Goal: Submit feedback/report problem

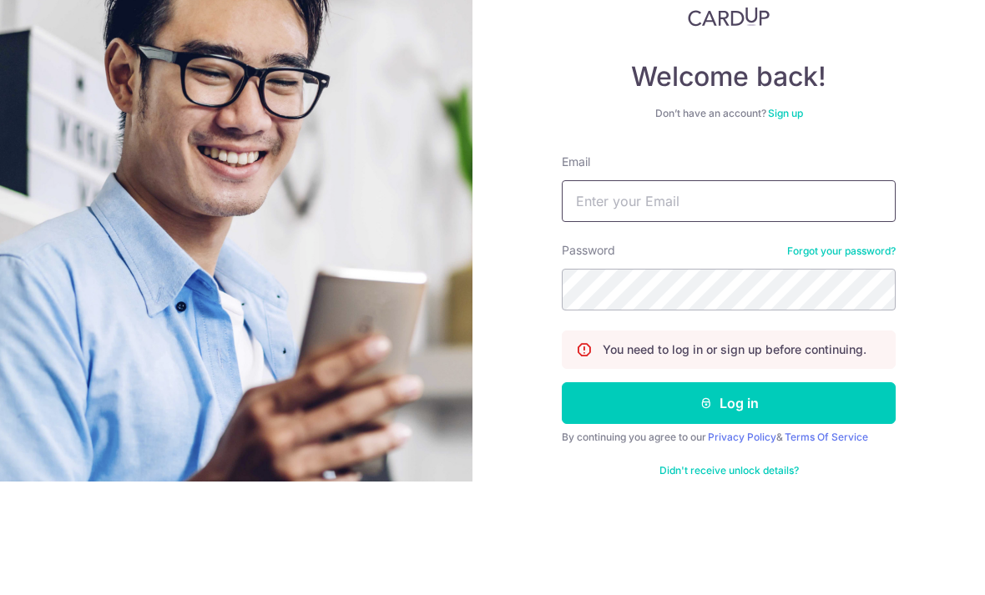
type input "gwyn0101@hotmail.com"
click at [729, 496] on button "Log in" at bounding box center [729, 517] width 334 height 42
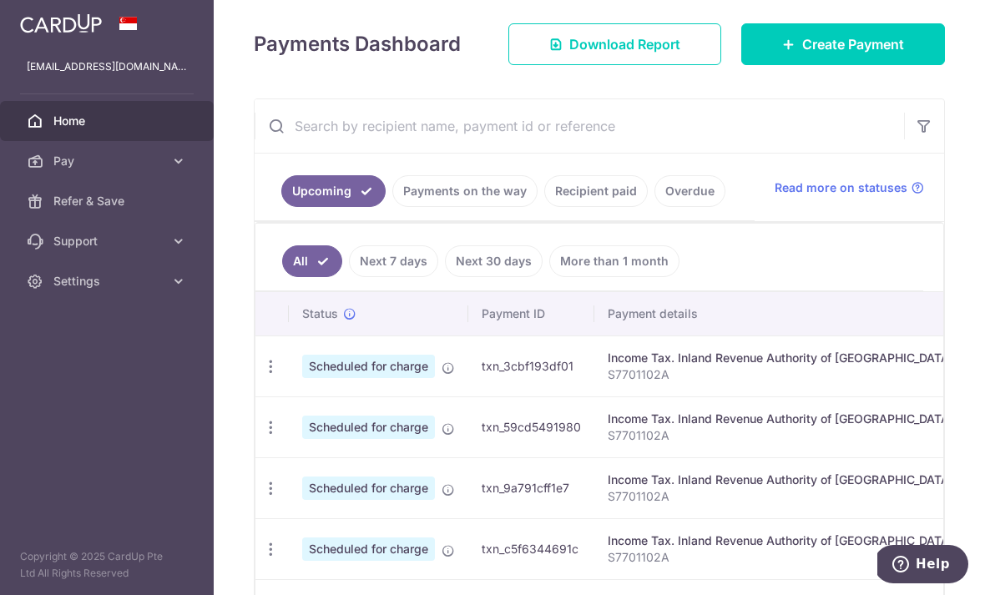
scroll to position [234, 0]
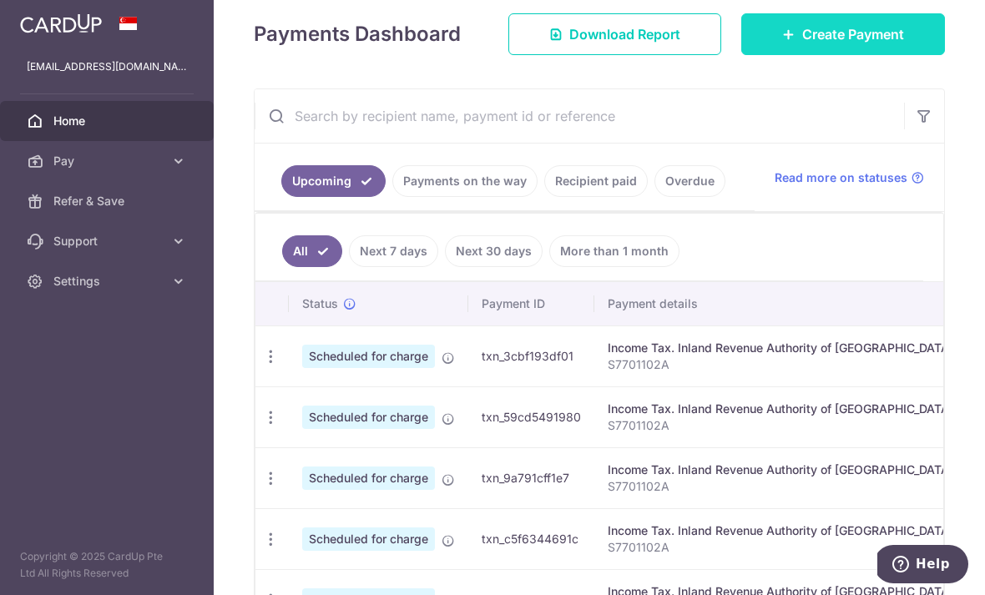
click at [839, 44] on span "Create Payment" at bounding box center [853, 34] width 102 height 20
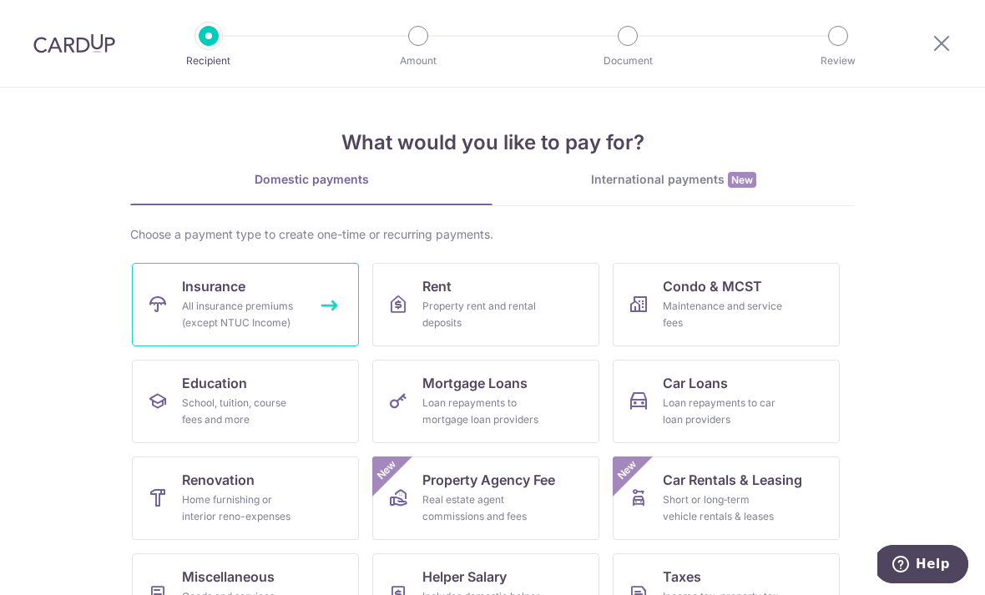
click at [236, 306] on div "All insurance premiums (except NTUC Income)" at bounding box center [242, 314] width 120 height 33
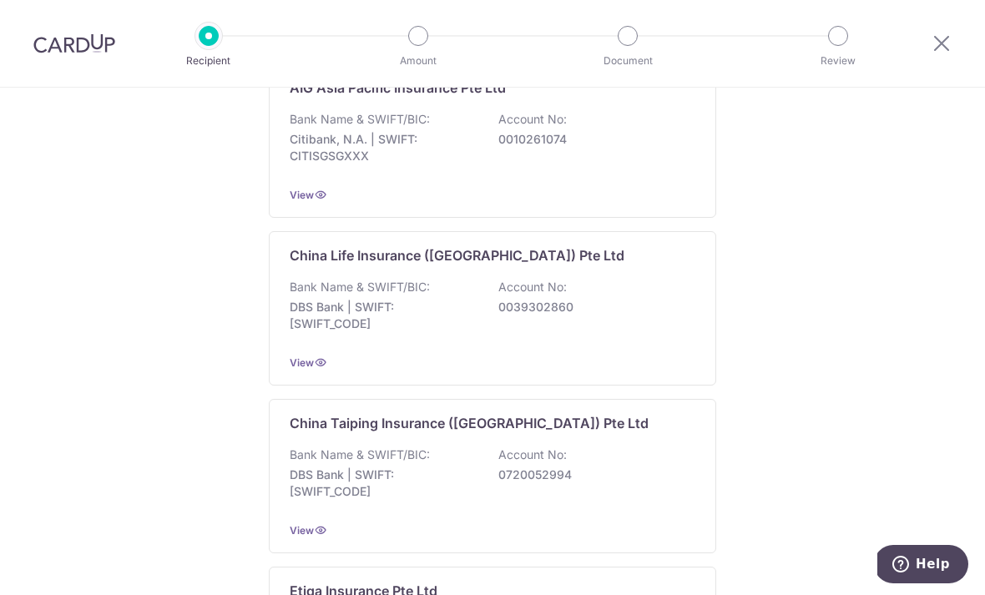
scroll to position [670, 0]
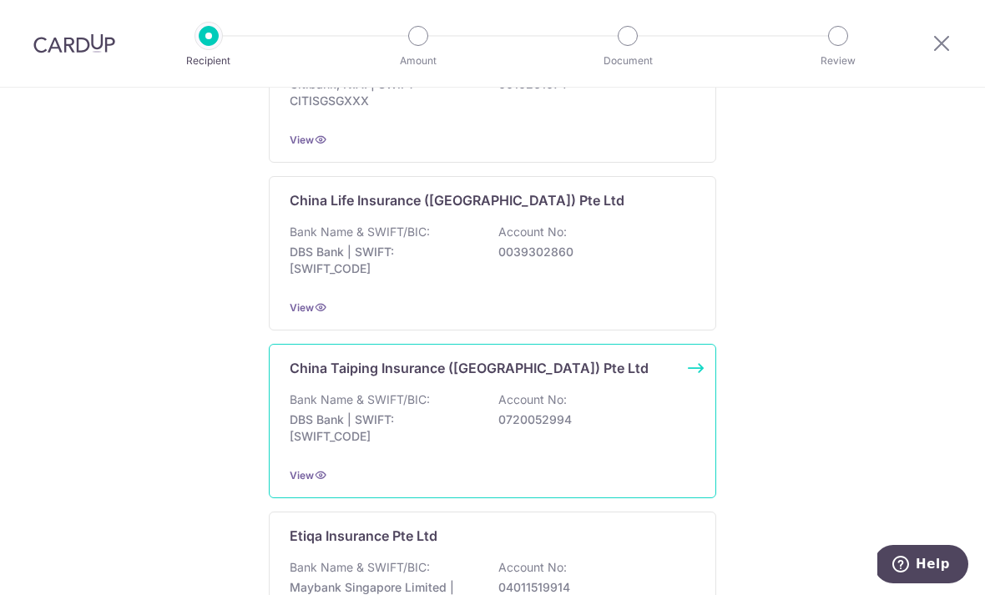
click at [597, 453] on div "Bank Name & SWIFT/BIC: DBS Bank | SWIFT: DBSSSGSGXXX Account No: 0720052994" at bounding box center [493, 423] width 406 height 62
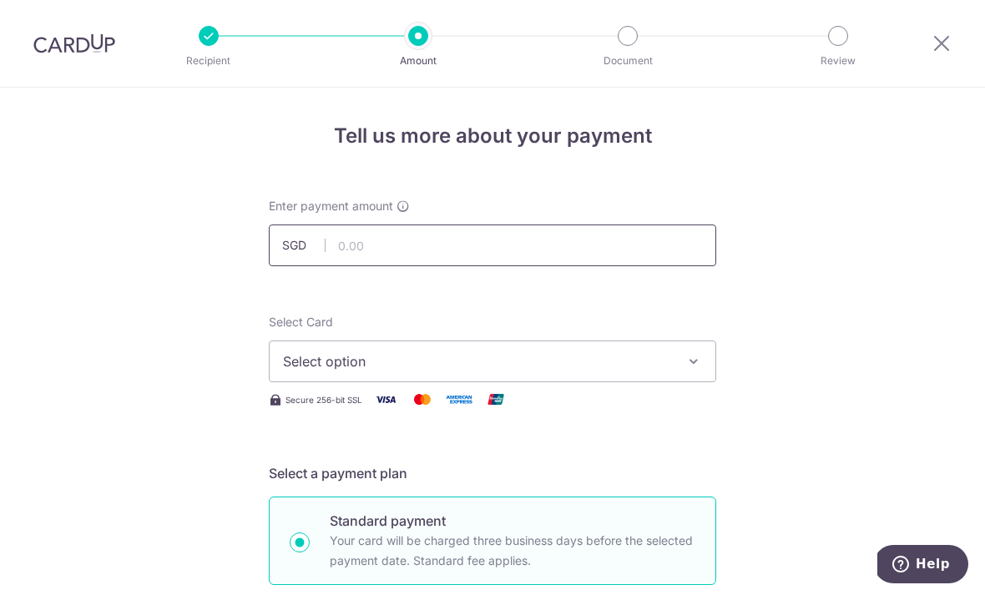
click at [456, 252] on input "text" at bounding box center [493, 246] width 448 height 42
type input "6,877.30"
click at [407, 372] on span "Select option" at bounding box center [477, 361] width 389 height 20
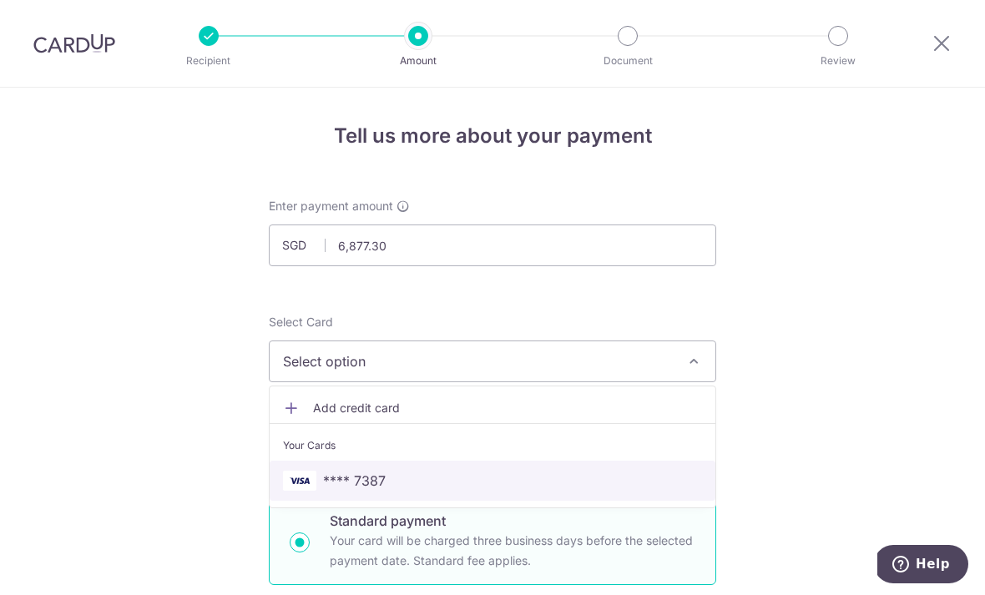
click at [374, 488] on span "**** 7387" at bounding box center [354, 481] width 63 height 20
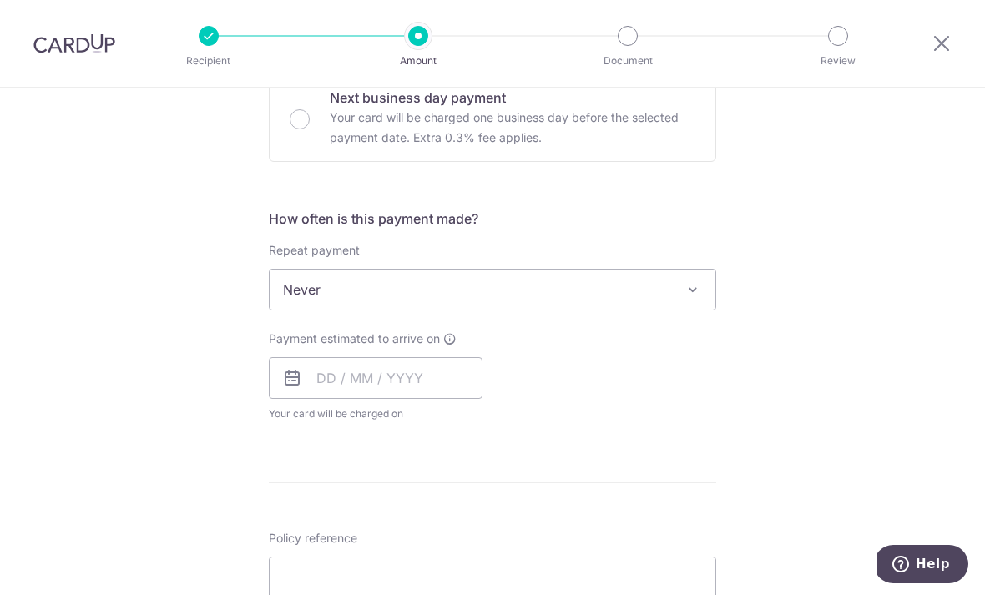
scroll to position [527, 0]
click at [291, 383] on icon at bounding box center [292, 377] width 20 height 20
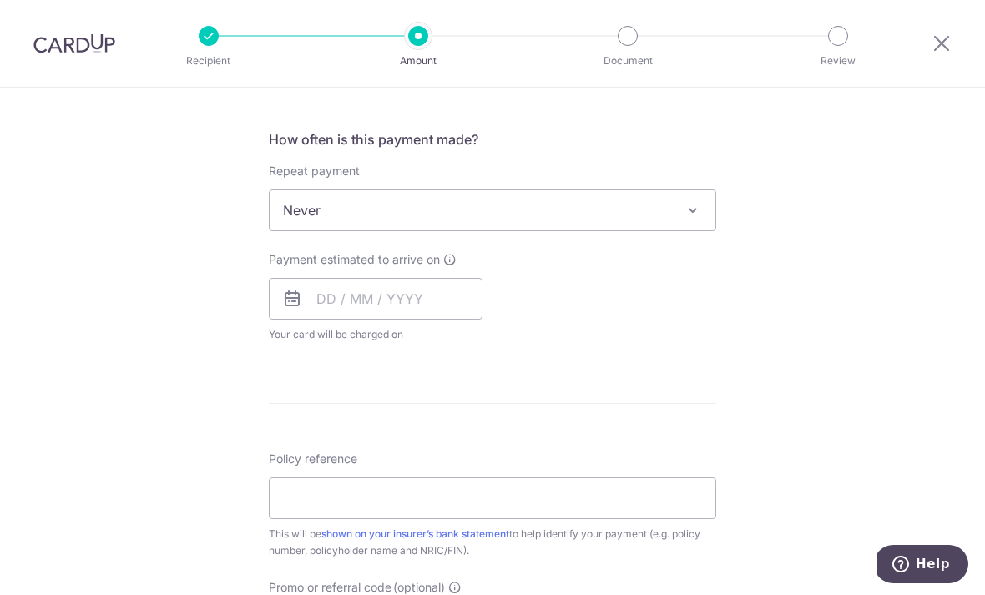
scroll to position [605, 0]
click at [326, 301] on input "text" at bounding box center [376, 298] width 214 height 42
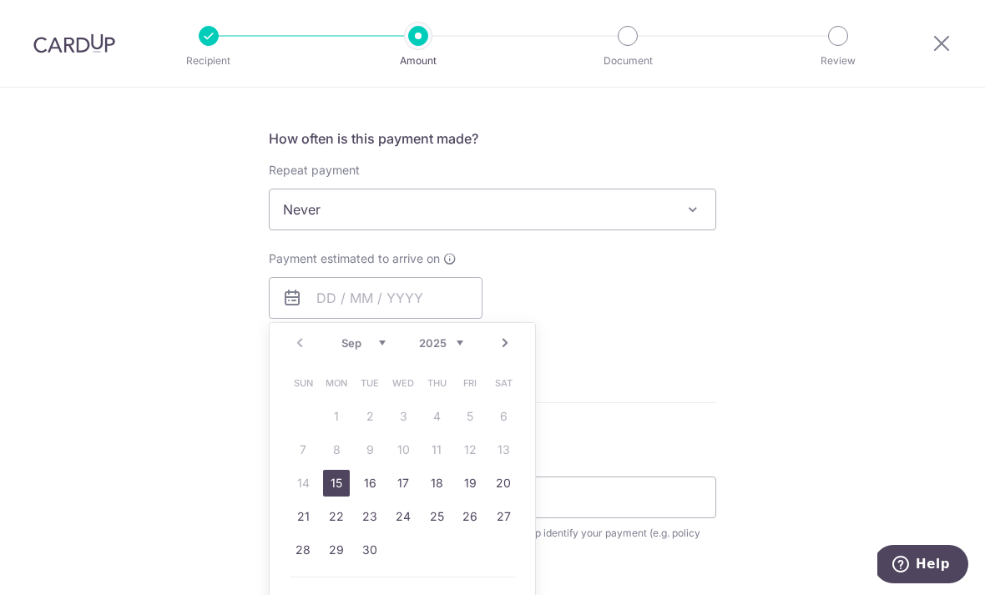
click at [336, 486] on link "15" at bounding box center [336, 483] width 27 height 27
type input "[DATE]"
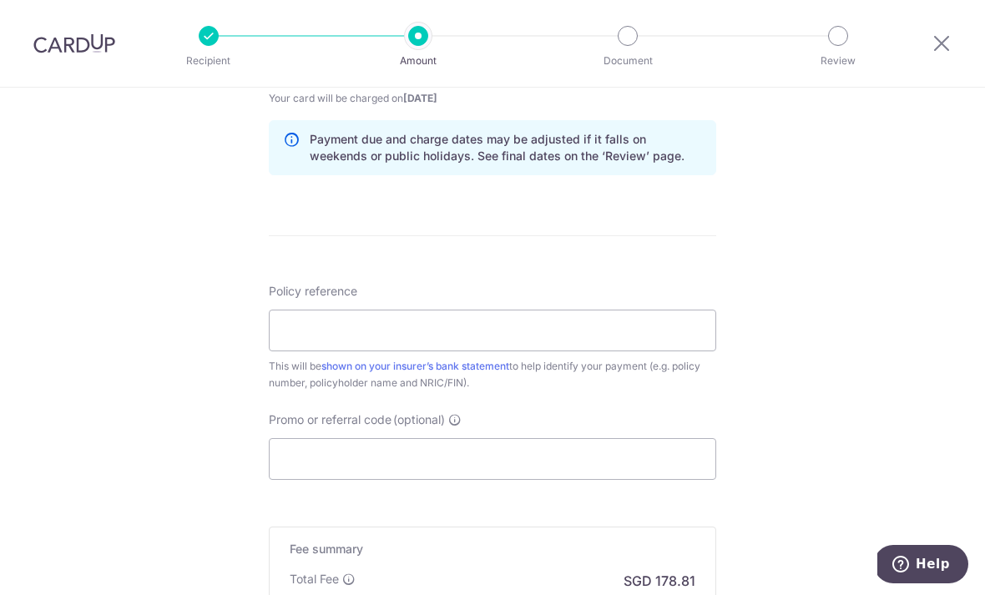
scroll to position [842, 0]
click at [469, 333] on input "Policy reference" at bounding box center [493, 330] width 448 height 42
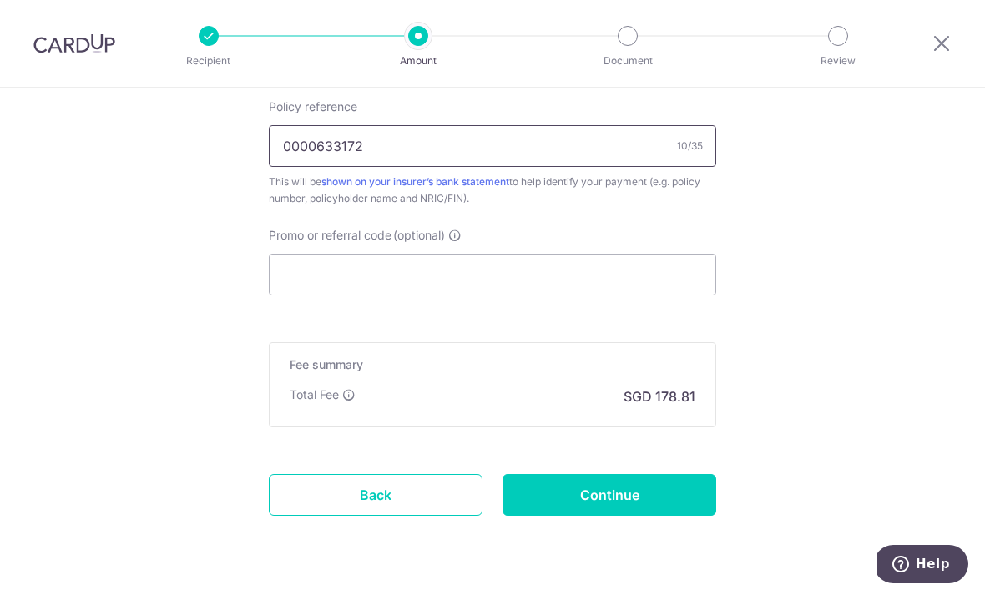
scroll to position [1024, 0]
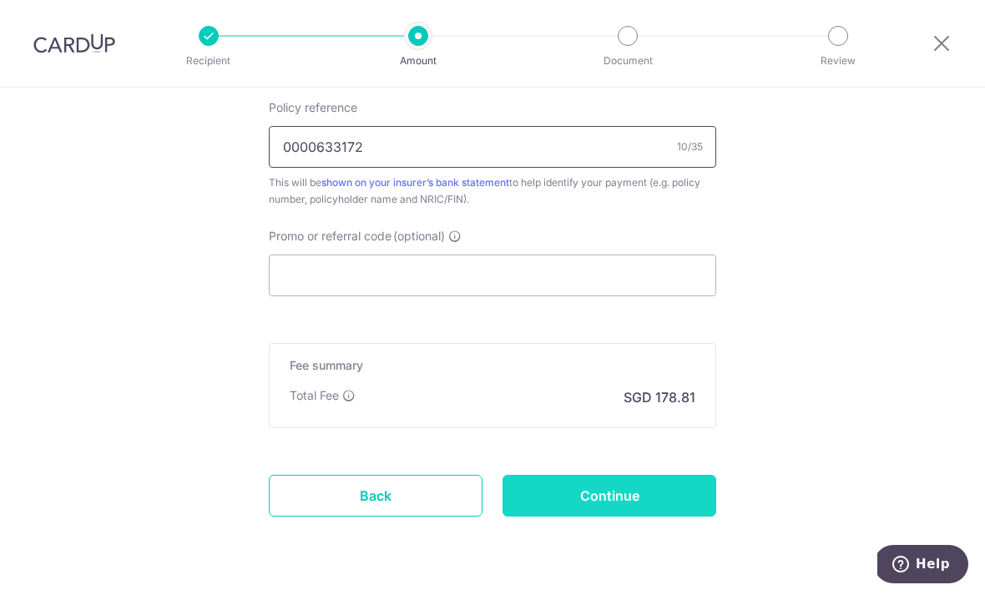
type input "0000633172"
click at [589, 506] on input "Continue" at bounding box center [610, 496] width 214 height 42
type input "Create Schedule"
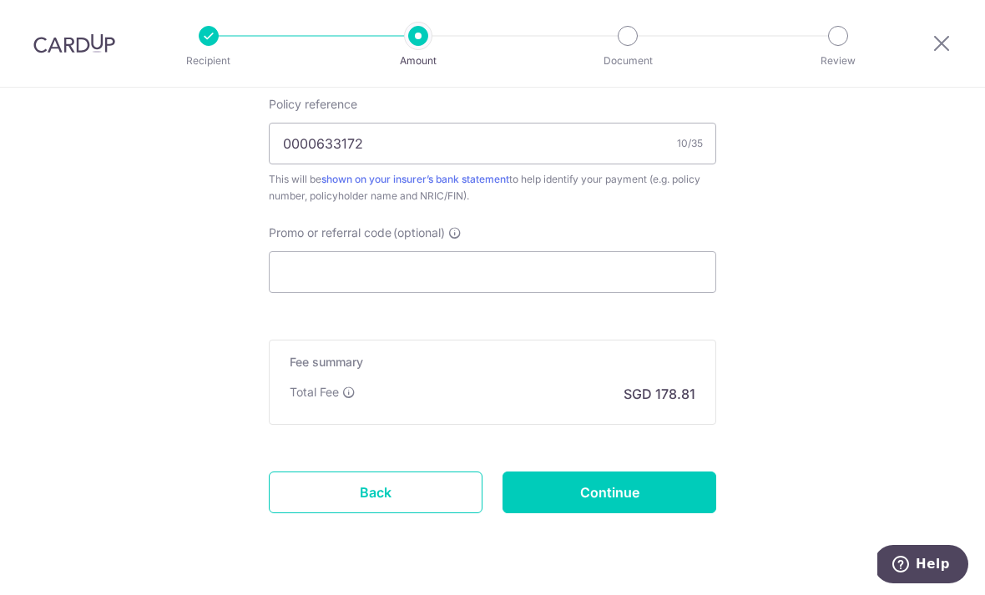
scroll to position [1024, 0]
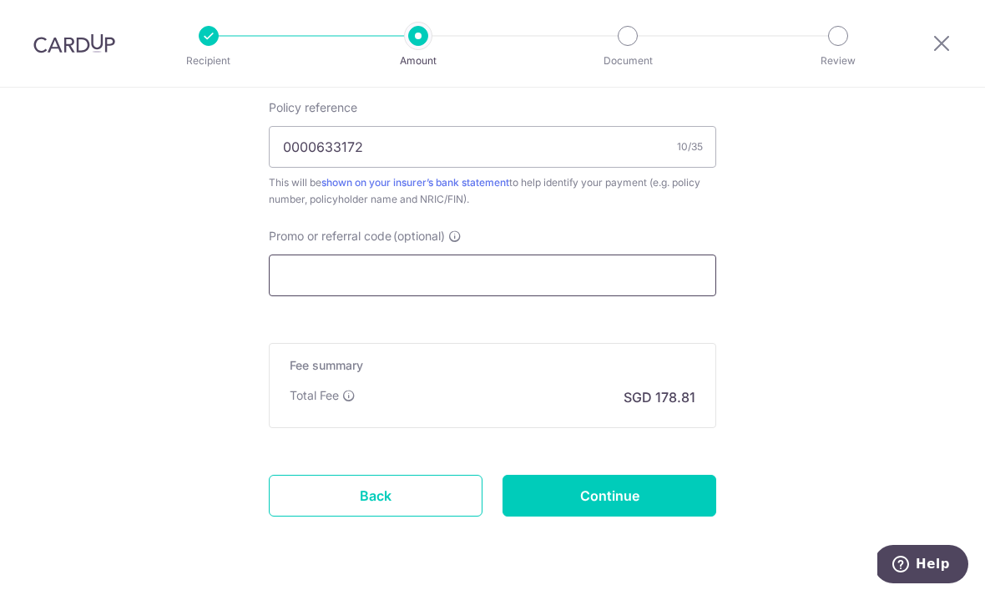
click at [502, 281] on input "Promo or referral code (optional)" at bounding box center [493, 276] width 448 height 42
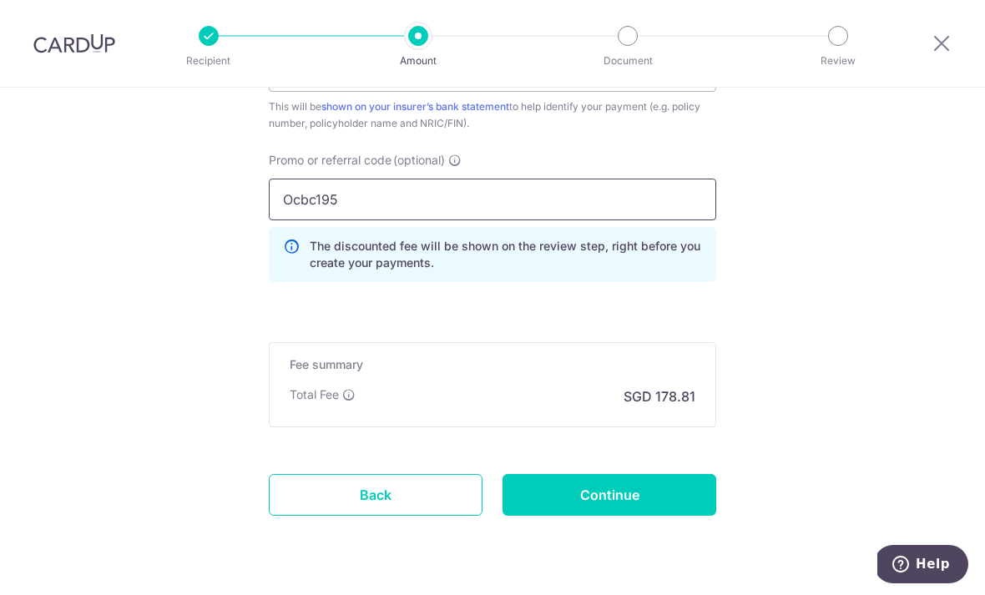
scroll to position [1100, 0]
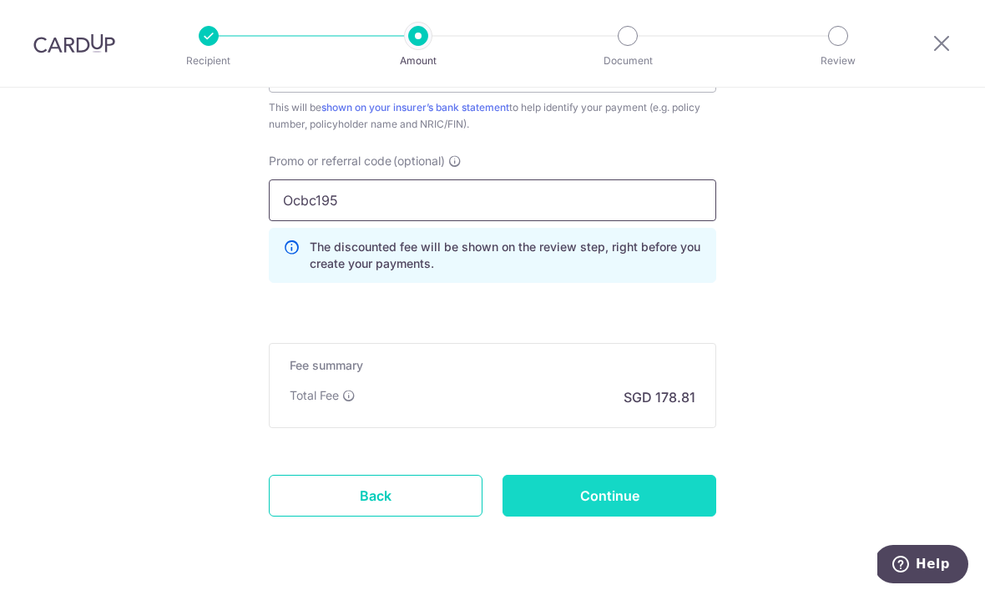
type input "Ocbc195"
click at [642, 502] on input "Continue" at bounding box center [610, 496] width 214 height 42
type input "Update Schedule"
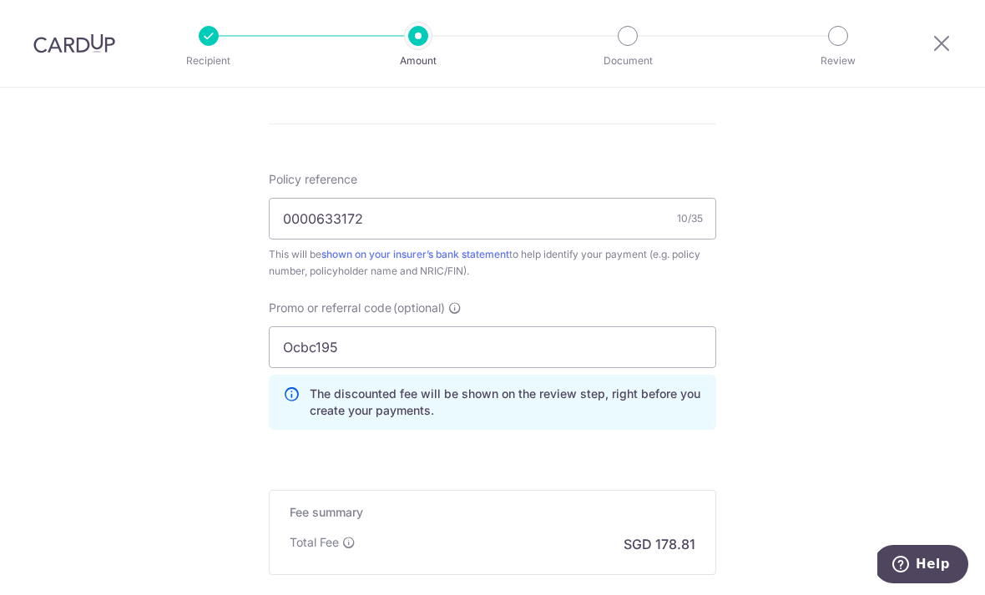
scroll to position [952, 0]
click at [402, 353] on input "Ocbc195" at bounding box center [493, 348] width 448 height 42
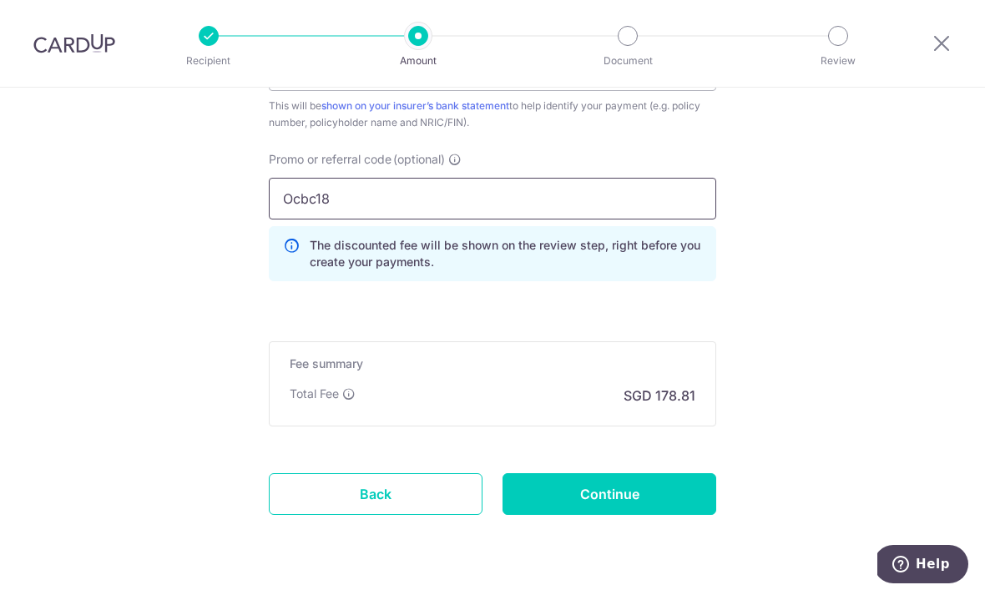
scroll to position [1100, 0]
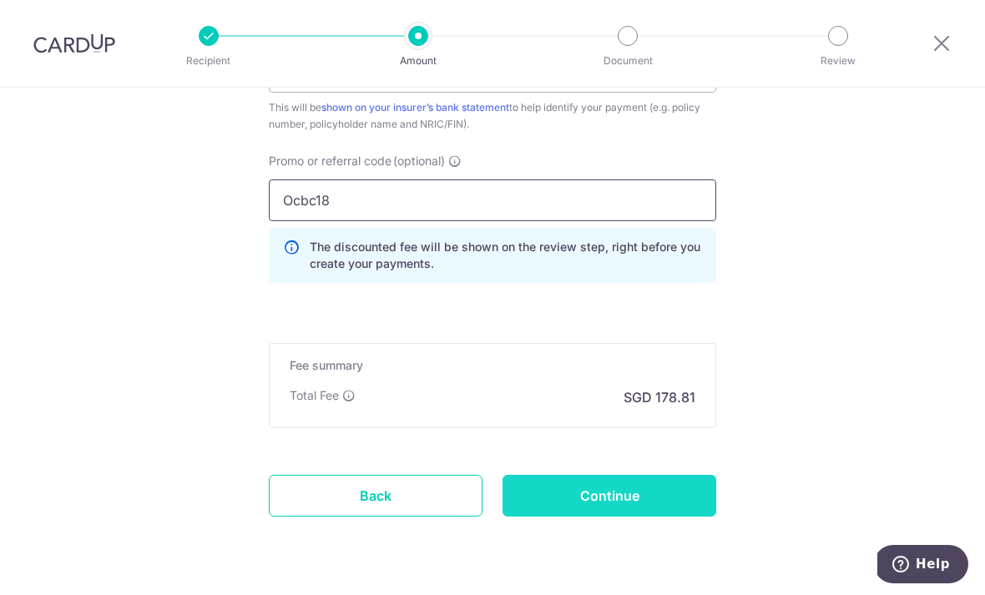
type input "Ocbc18"
click at [608, 502] on input "Continue" at bounding box center [610, 496] width 214 height 42
type input "Update Schedule"
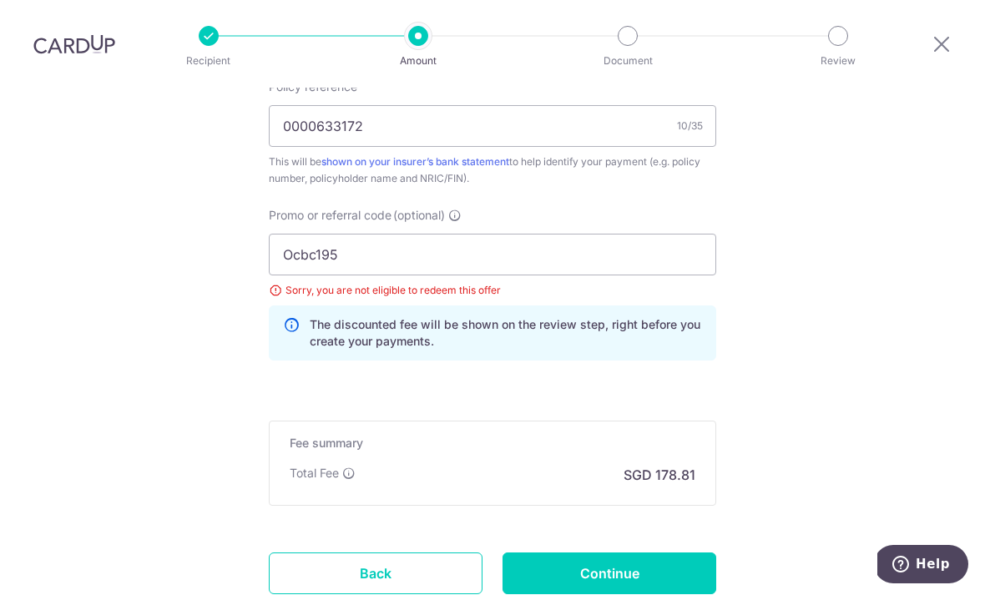
scroll to position [1019, 0]
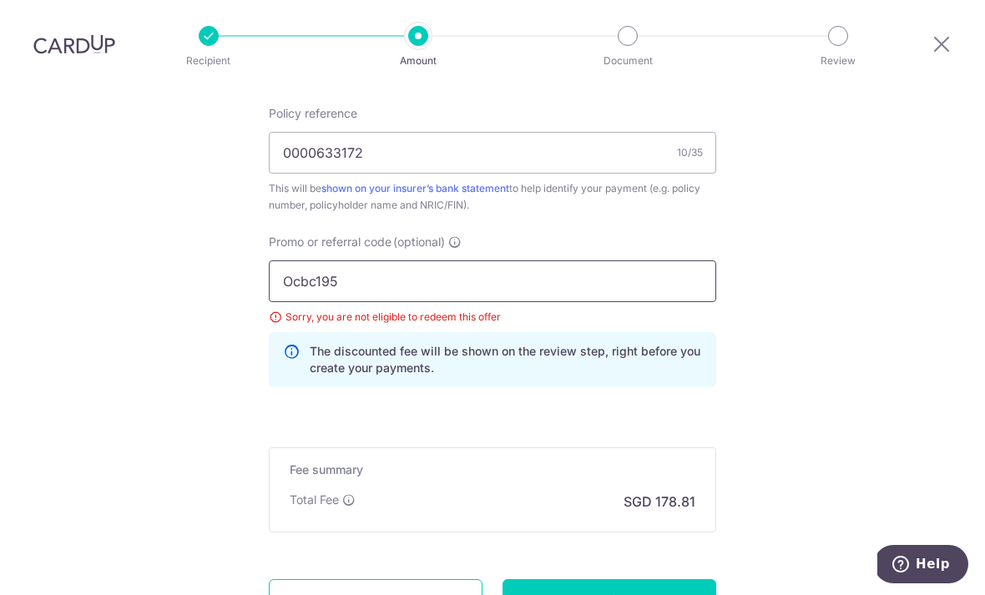
click at [594, 260] on input "Ocbc195" at bounding box center [493, 281] width 448 height 42
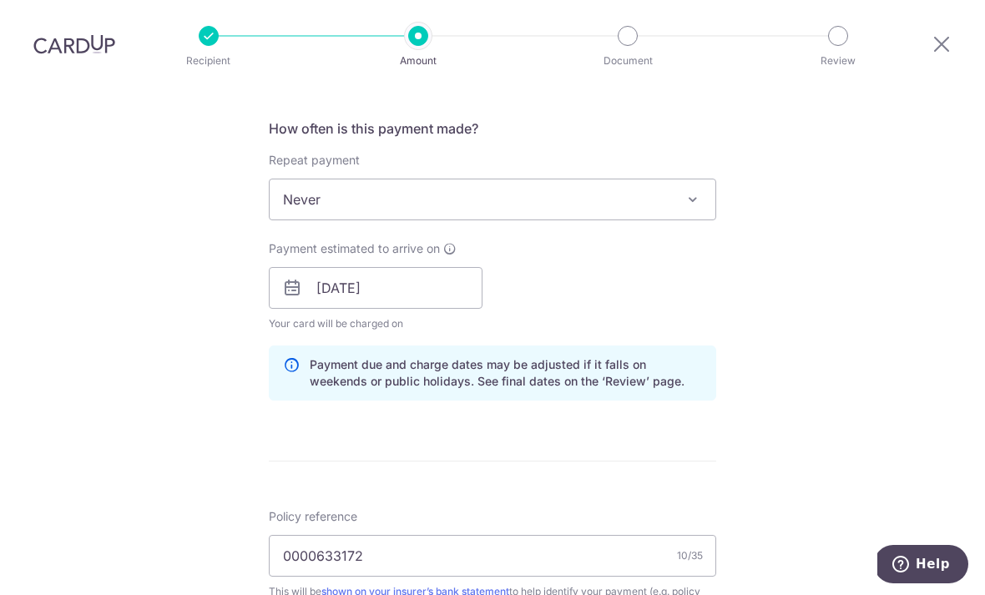
scroll to position [614, 0]
type input "Ocbc18"
click at [694, 190] on span at bounding box center [693, 200] width 20 height 20
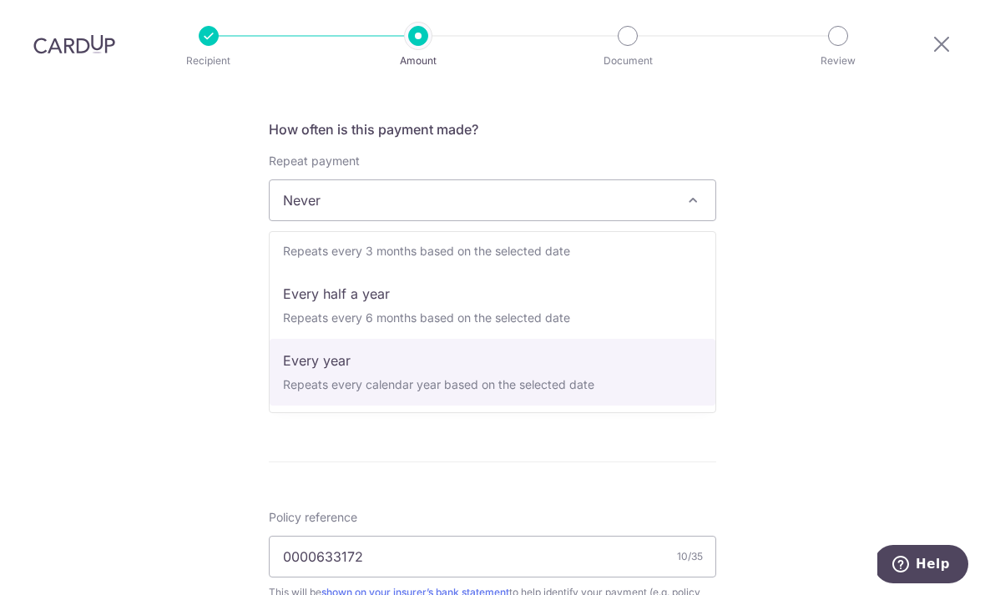
scroll to position [234, 0]
select select "6"
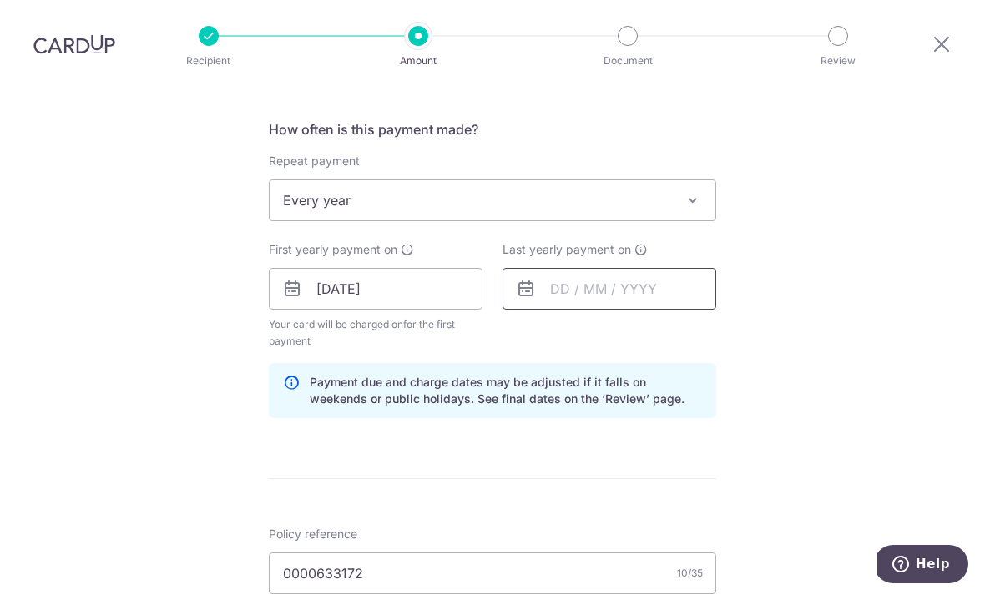
click at [559, 268] on input "text" at bounding box center [610, 289] width 214 height 42
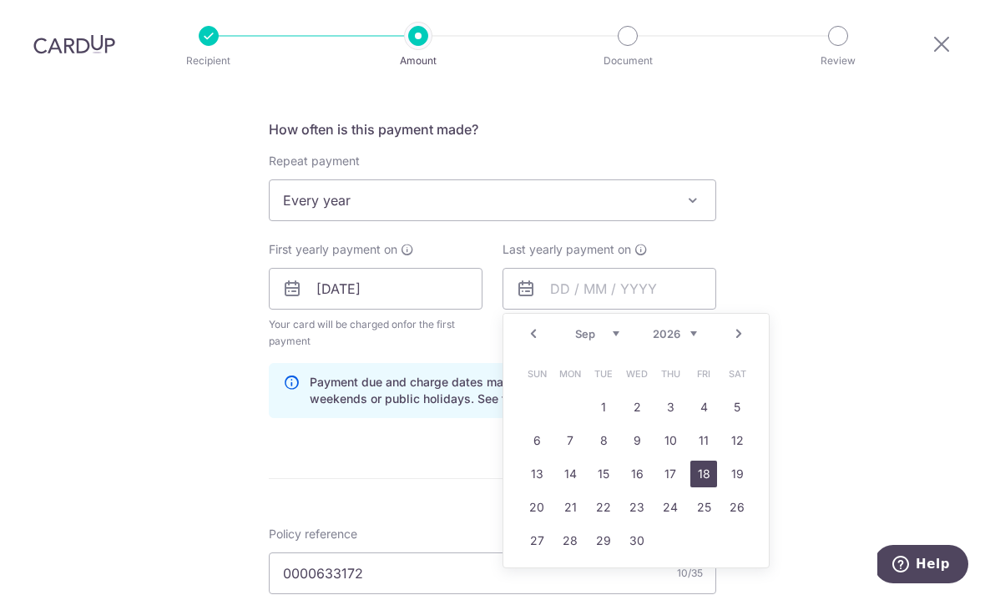
click at [699, 461] on link "18" at bounding box center [703, 474] width 27 height 27
type input "[DATE]"
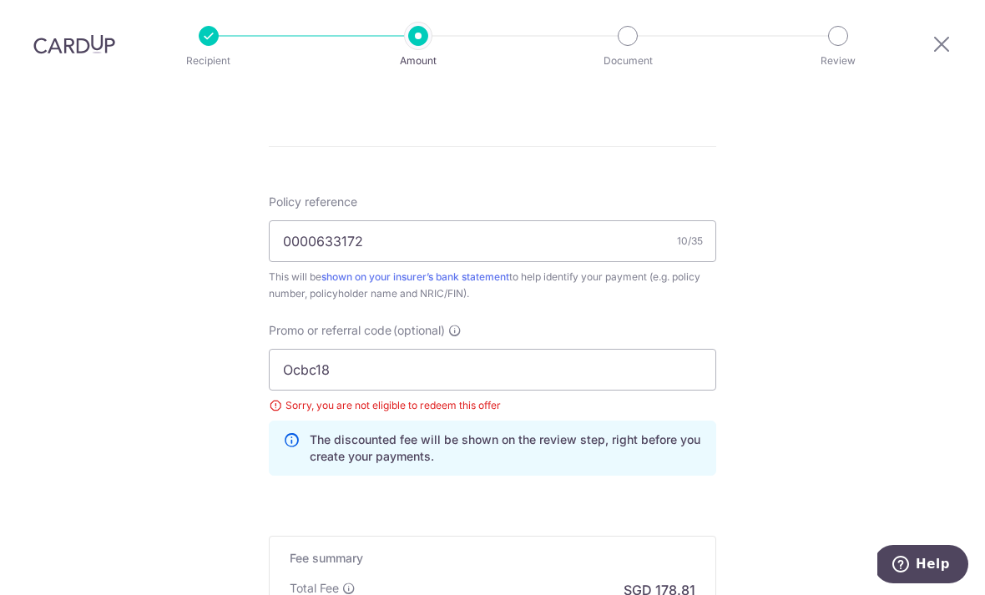
scroll to position [948, 0]
click at [629, 348] on input "Ocbc18" at bounding box center [493, 369] width 448 height 42
type input "Ocbc18"
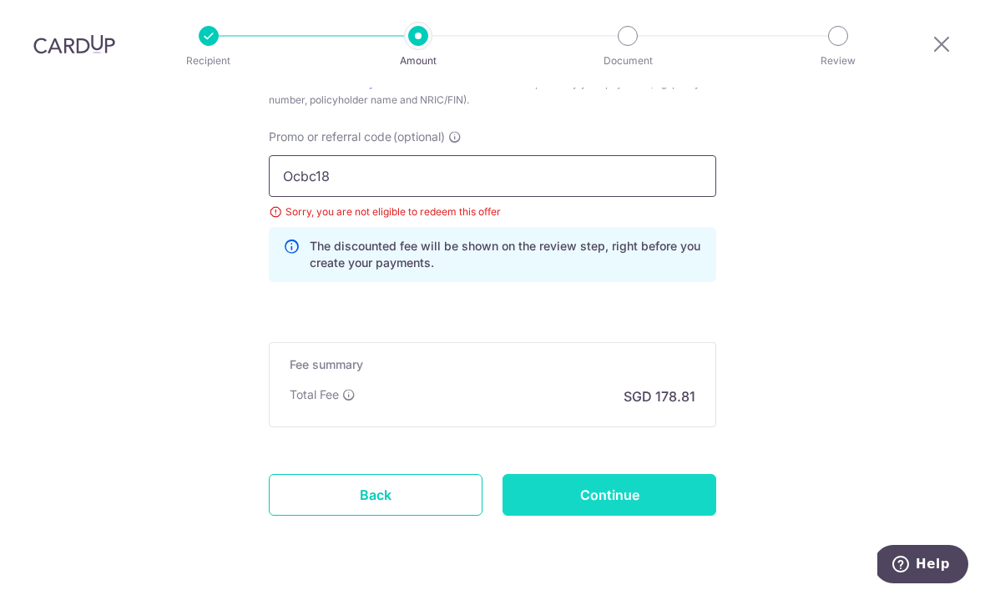
scroll to position [1140, 0]
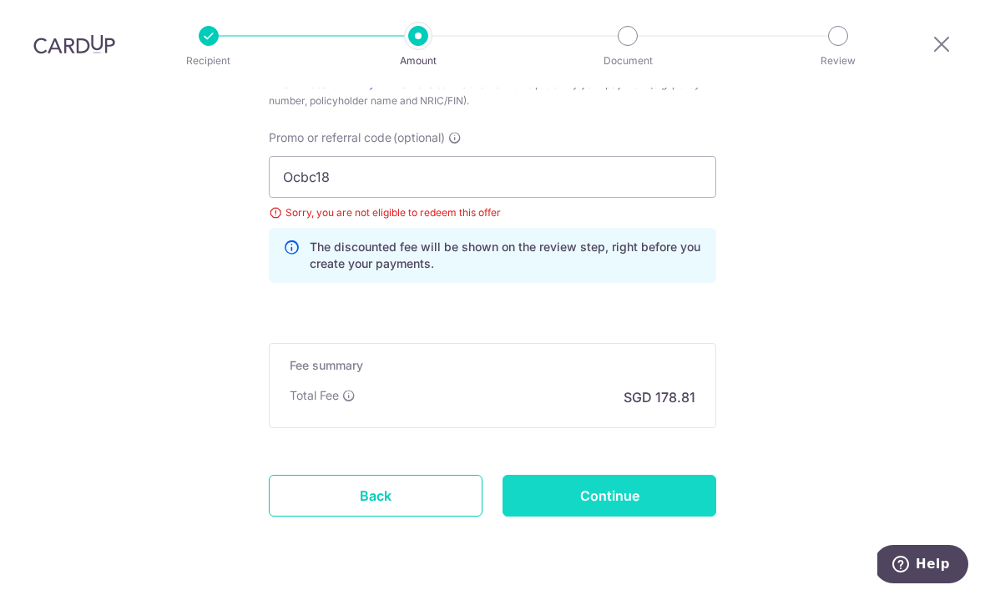
click at [687, 475] on input "Continue" at bounding box center [610, 496] width 214 height 42
type input "Update Schedule"
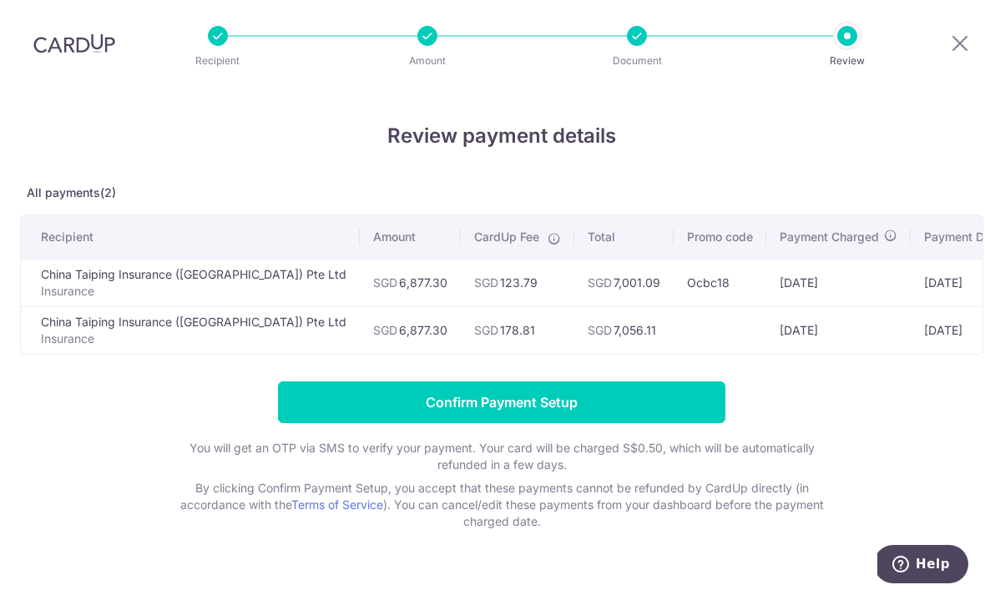
scroll to position [53, 0]
click at [123, 331] on p "Insurance" at bounding box center [194, 339] width 306 height 17
click at [91, 306] on td "China Taiping Insurance (Singapore) Pte Ltd Insurance" at bounding box center [190, 330] width 339 height 48
click at [927, 306] on td "15/09/2026" at bounding box center [970, 330] width 119 height 48
drag, startPoint x: 942, startPoint y: 286, endPoint x: 795, endPoint y: 278, distance: 147.1
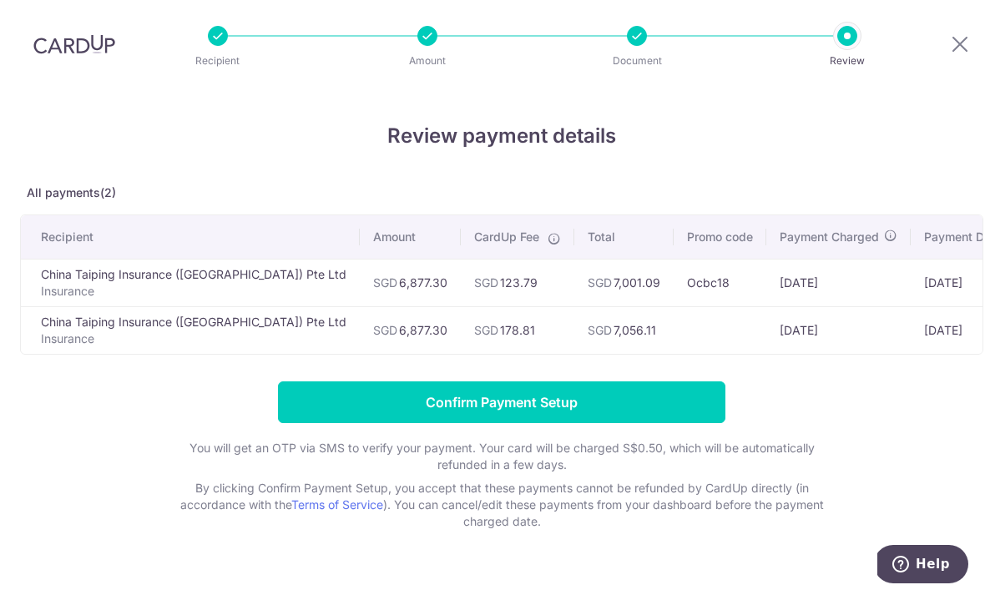
click at [795, 306] on tr "China Taiping Insurance (Singapore) Pte Ltd Insurance SGD 6,877.30 SGD 178.81 S…" at bounding box center [570, 330] width 1099 height 48
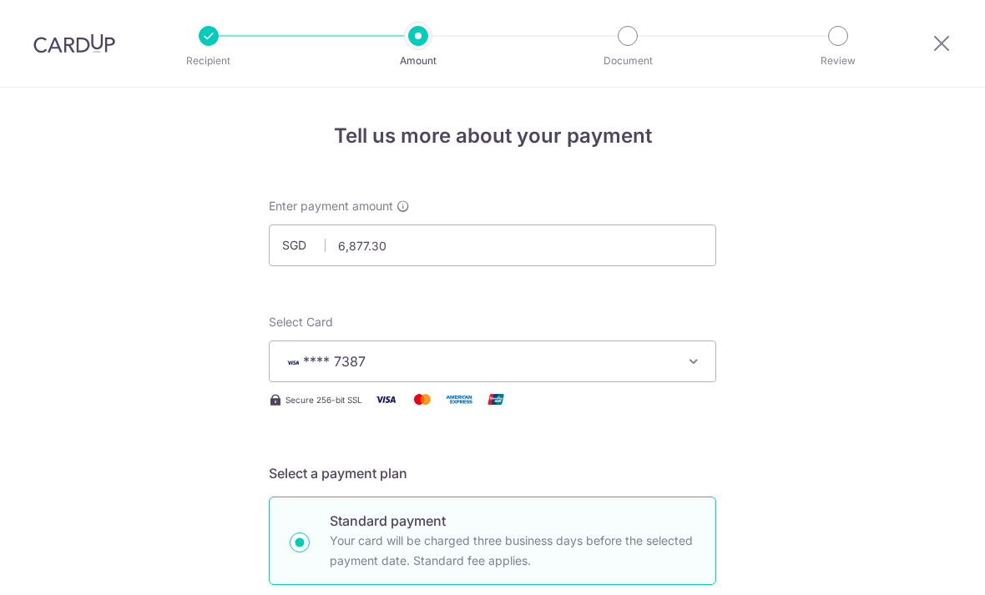
select select "1"
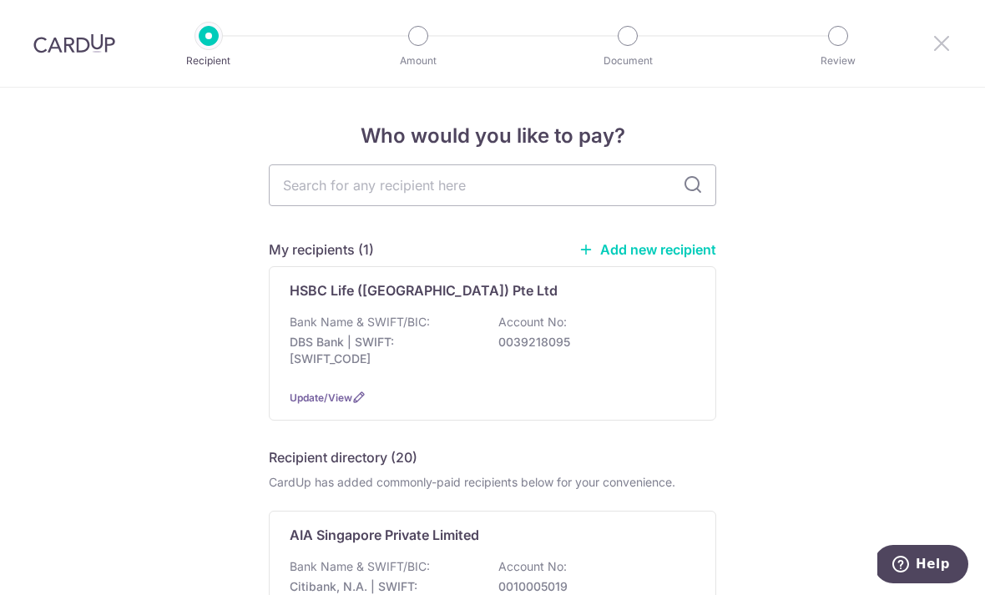
click at [945, 43] on icon at bounding box center [942, 43] width 20 height 21
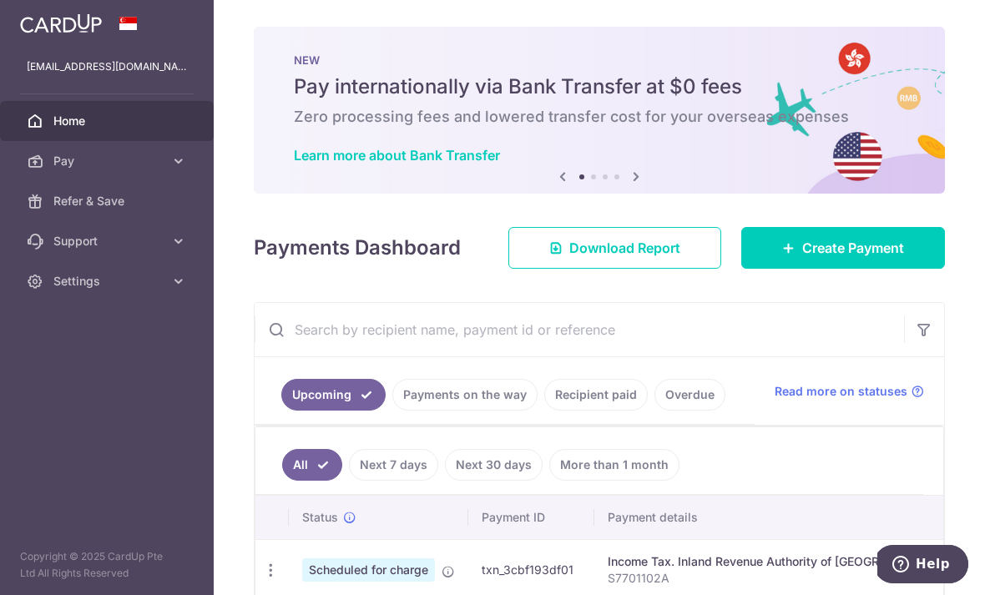
scroll to position [104, 0]
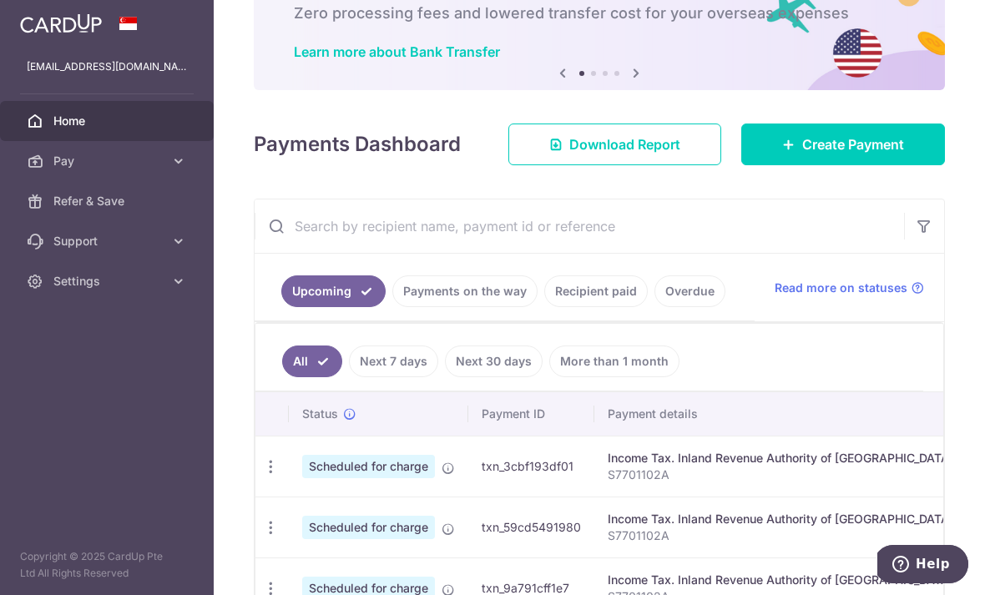
click at [392, 307] on link "Payments on the way" at bounding box center [464, 292] width 145 height 32
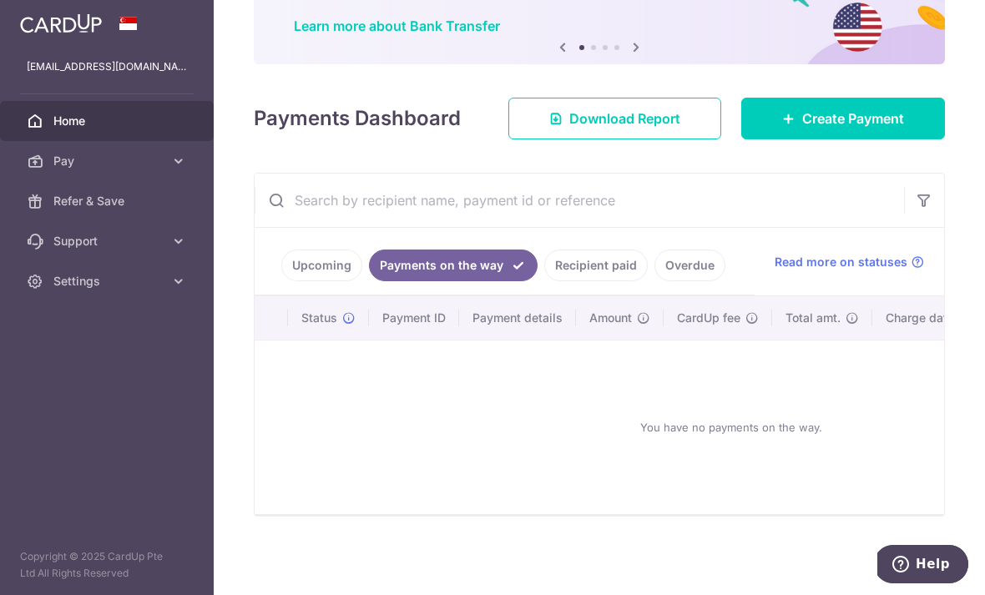
click at [544, 281] on link "Recipient paid" at bounding box center [596, 266] width 104 height 32
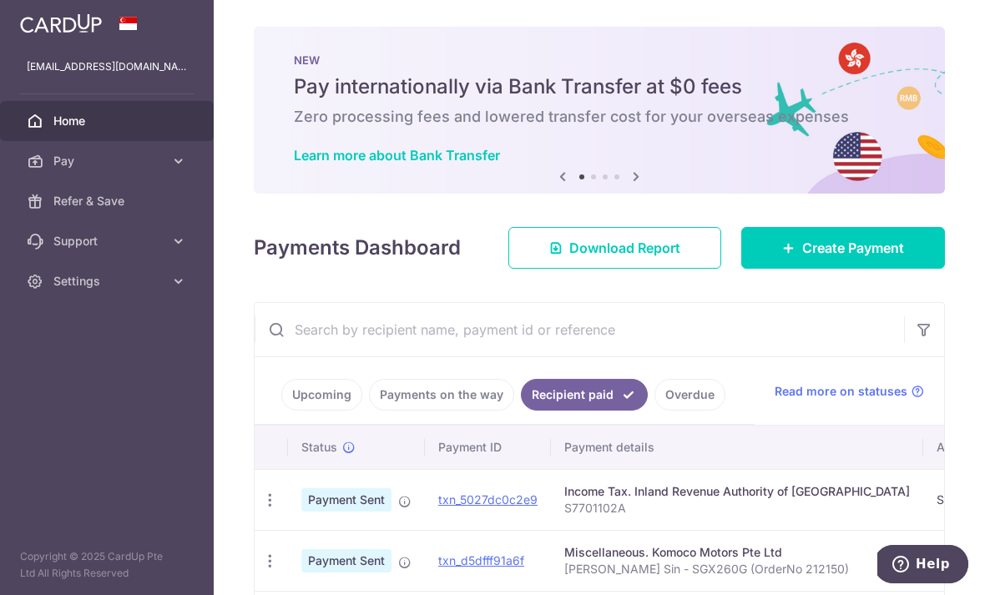
scroll to position [0, 0]
click at [0, 0] on icon "button" at bounding box center [0, 0] width 0 height 0
click at [180, 162] on icon at bounding box center [178, 161] width 17 height 17
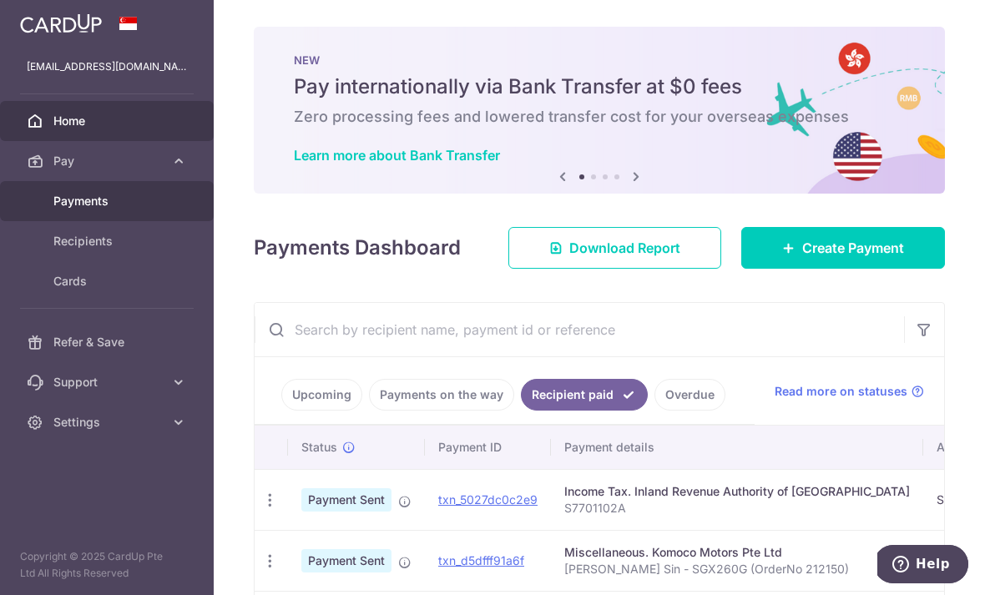
click at [101, 205] on span "Payments" at bounding box center [108, 201] width 110 height 17
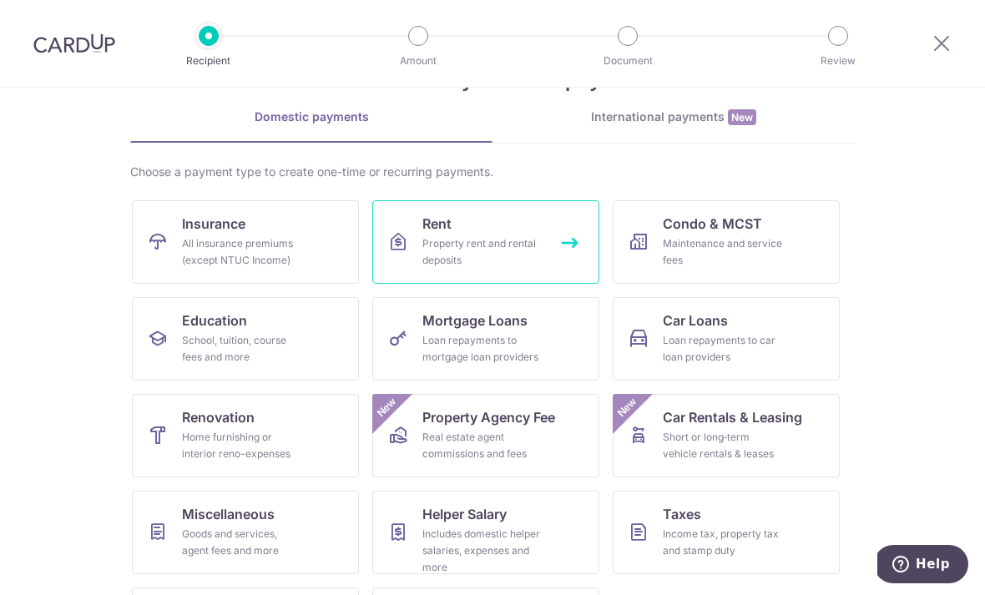
scroll to position [83, 0]
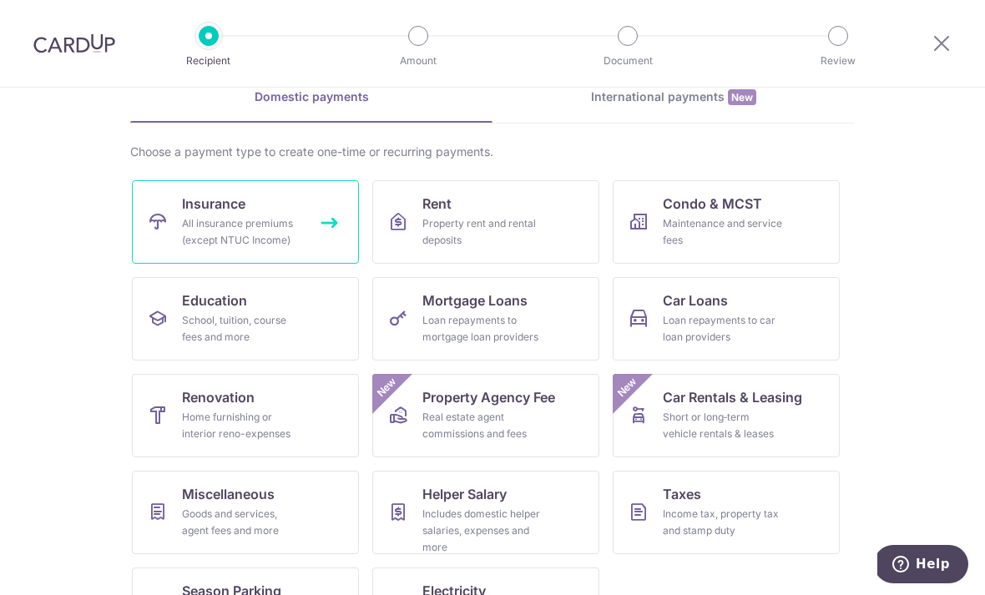
click at [259, 218] on div "All insurance premiums (except NTUC Income)" at bounding box center [242, 231] width 120 height 33
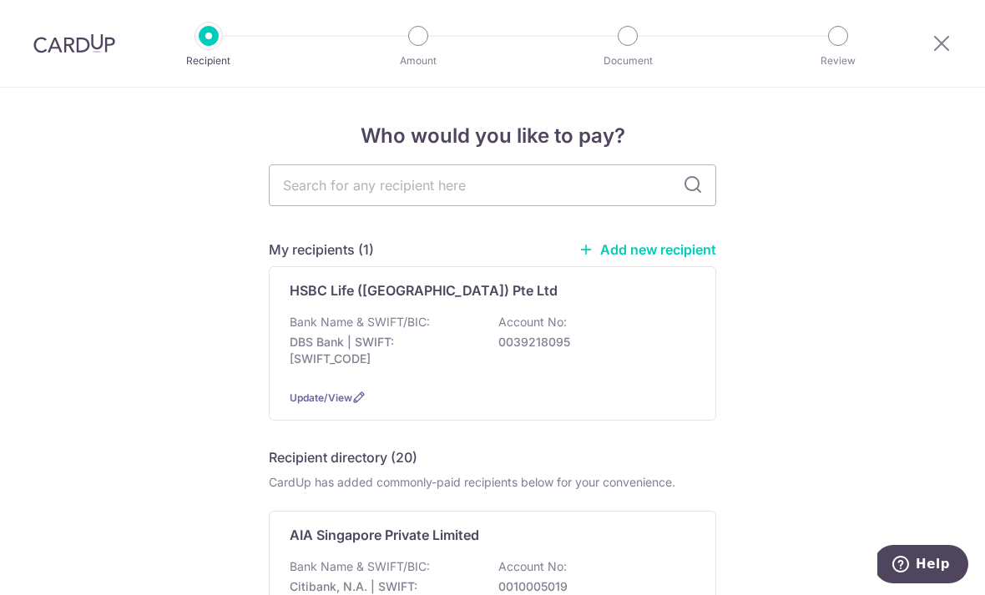
click at [839, 38] on div at bounding box center [838, 36] width 20 height 20
click at [941, 41] on icon at bounding box center [942, 43] width 20 height 21
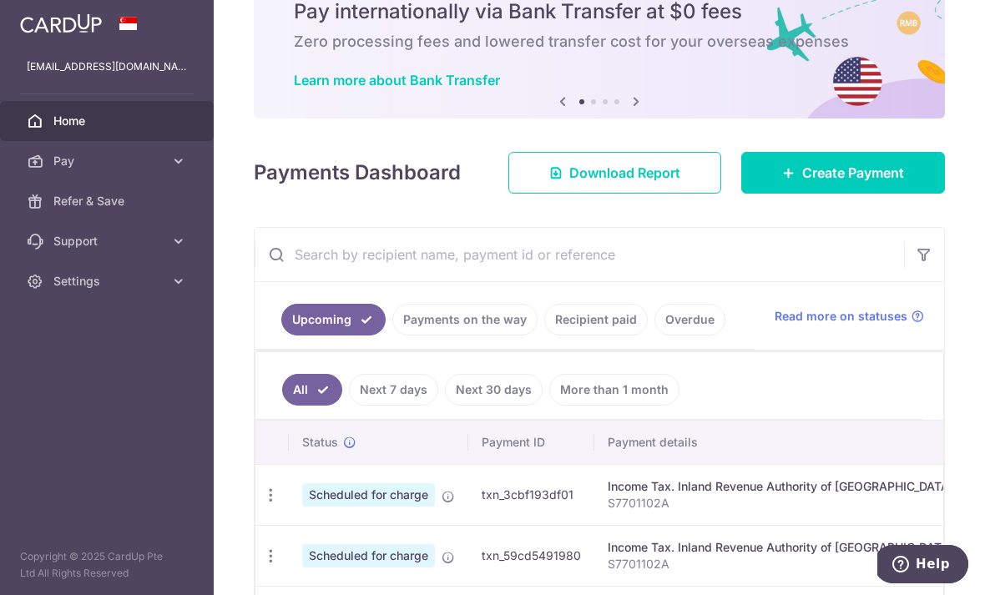
scroll to position [139, 0]
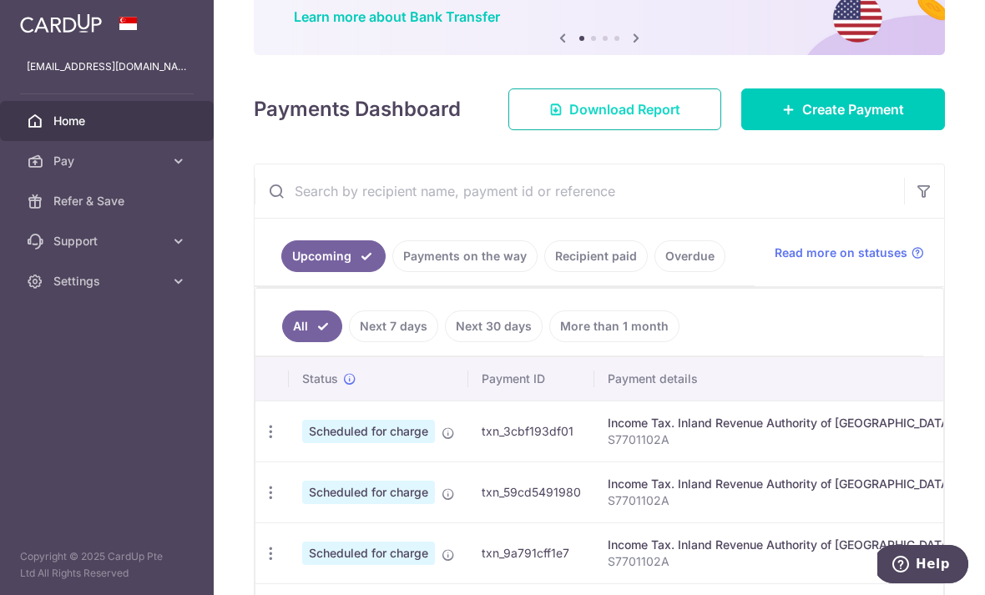
click at [639, 119] on span "Download Report" at bounding box center [624, 109] width 111 height 20
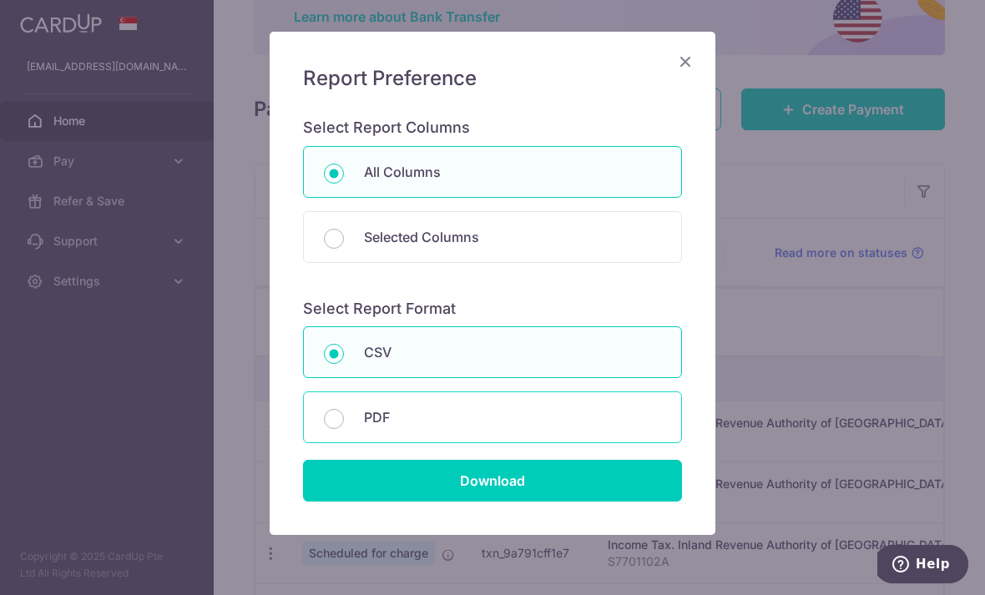
scroll to position [98, 0]
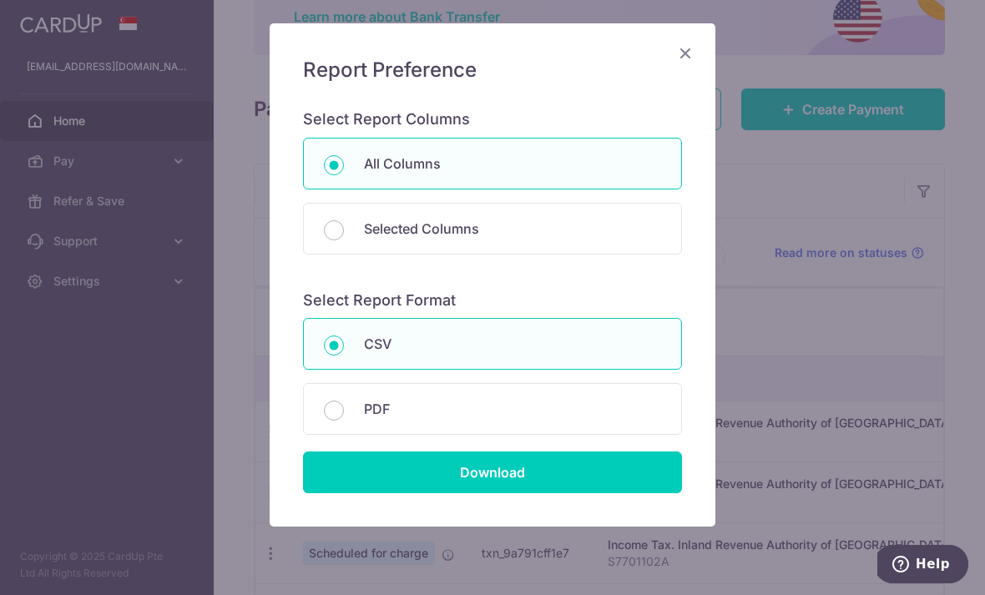
click at [689, 56] on icon "Close" at bounding box center [685, 53] width 20 height 21
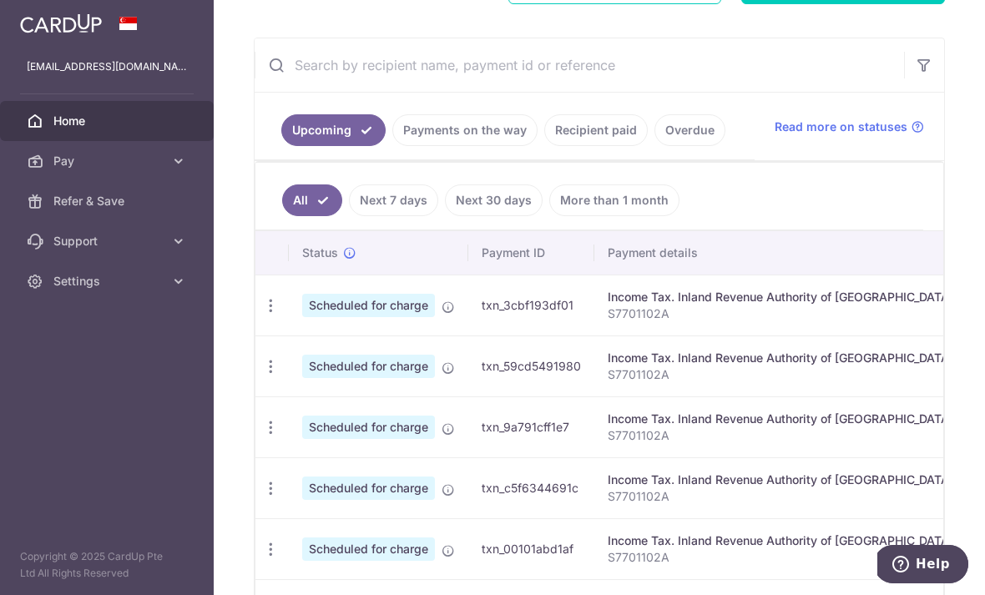
scroll to position [264, 0]
click at [392, 147] on link "Payments on the way" at bounding box center [464, 131] width 145 height 32
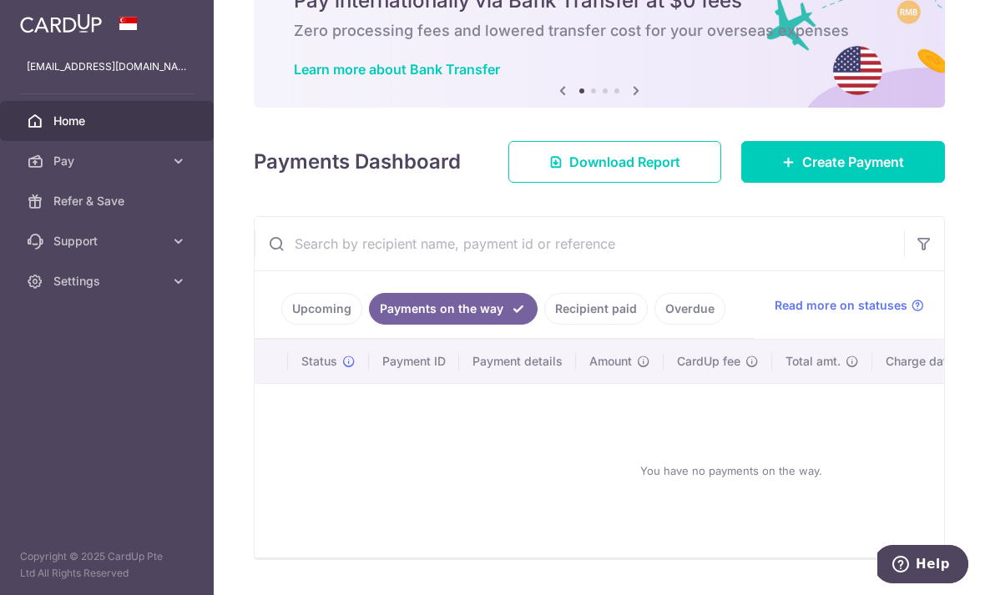
click at [544, 325] on link "Recipient paid" at bounding box center [596, 309] width 104 height 32
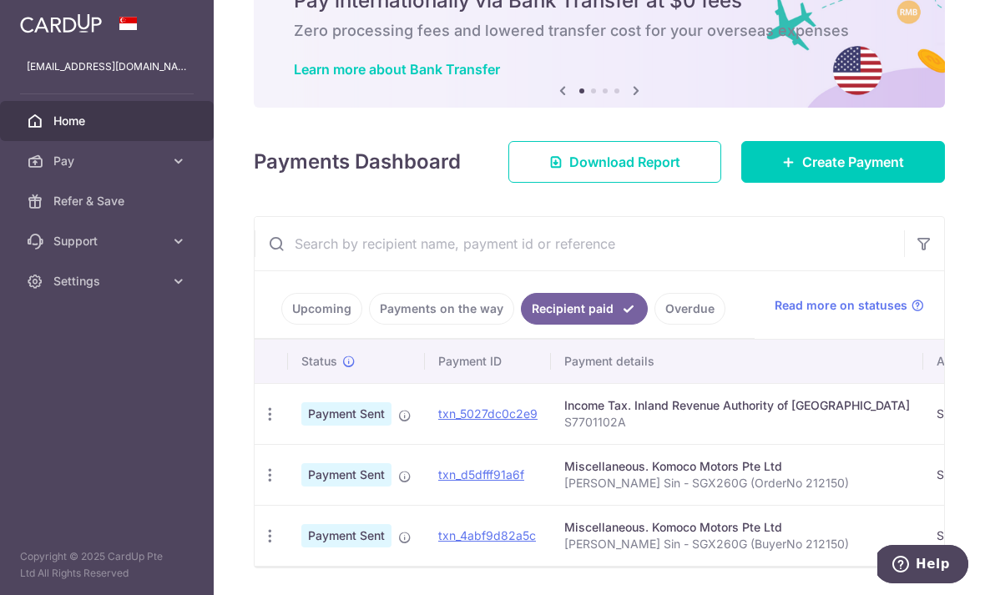
click at [655, 325] on link "Overdue" at bounding box center [690, 309] width 71 height 32
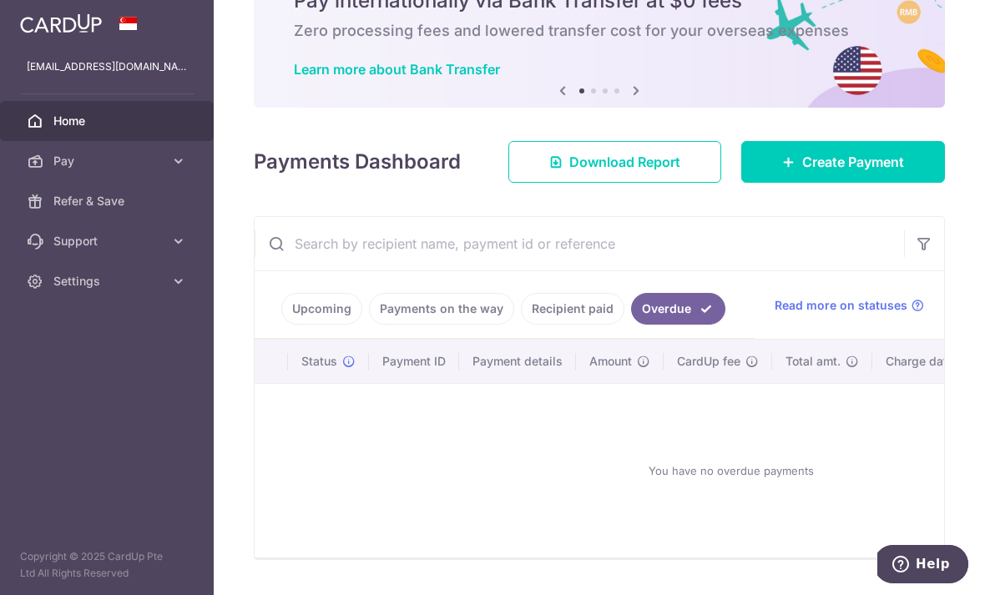
click at [369, 325] on link "Payments on the way" at bounding box center [441, 309] width 145 height 32
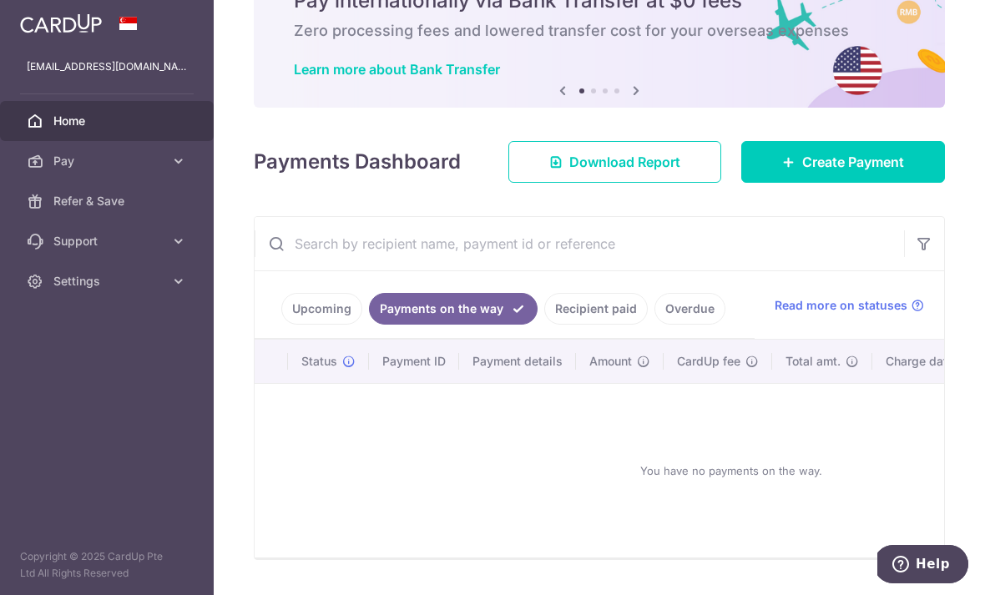
click at [281, 325] on link "Upcoming" at bounding box center [321, 309] width 81 height 32
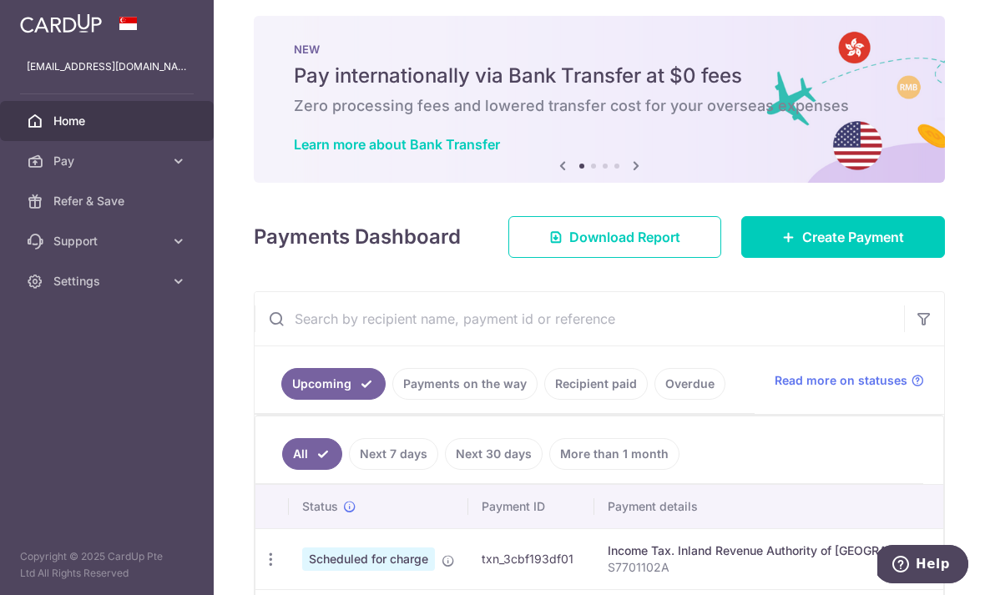
scroll to position [0, 0]
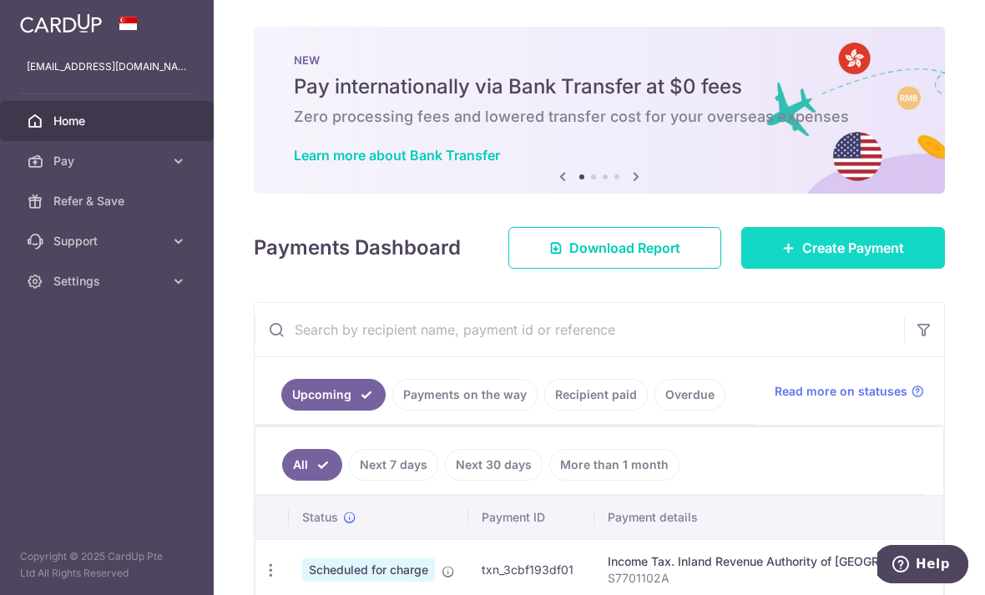
click at [818, 258] on span "Create Payment" at bounding box center [853, 248] width 102 height 20
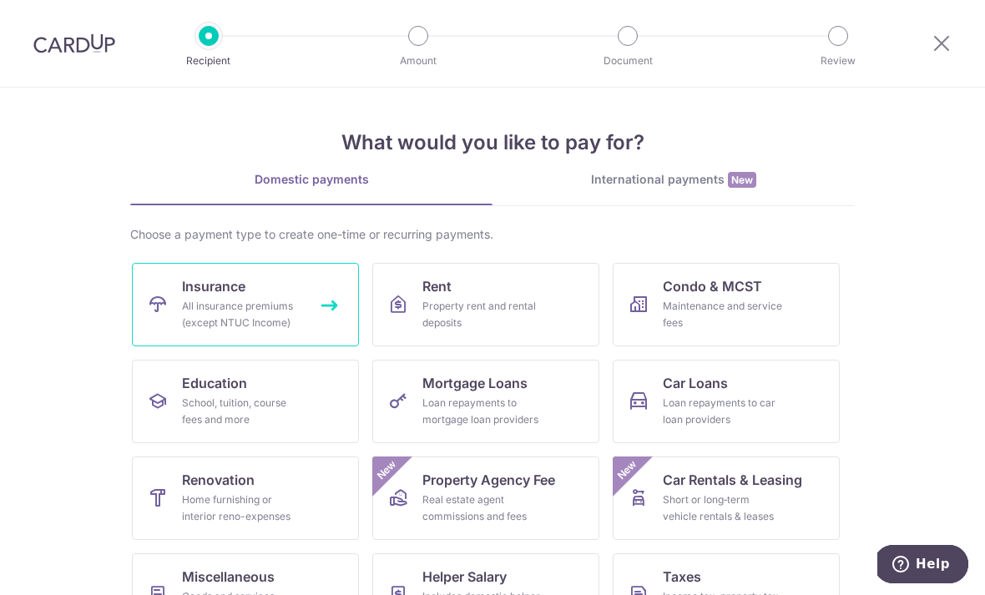
click at [218, 315] on div "All insurance premiums (except NTUC Income)" at bounding box center [242, 314] width 120 height 33
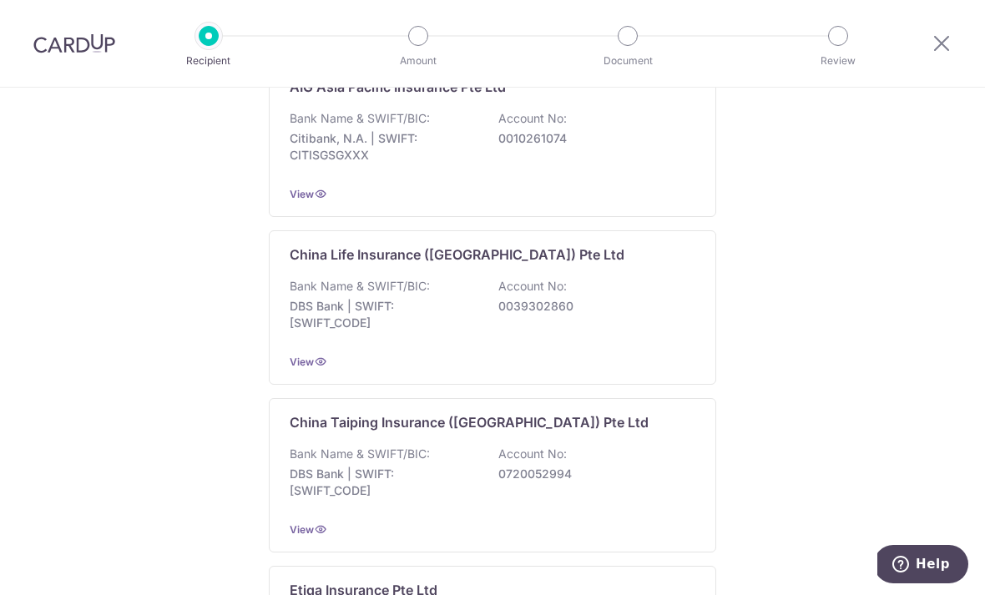
scroll to position [741, 0]
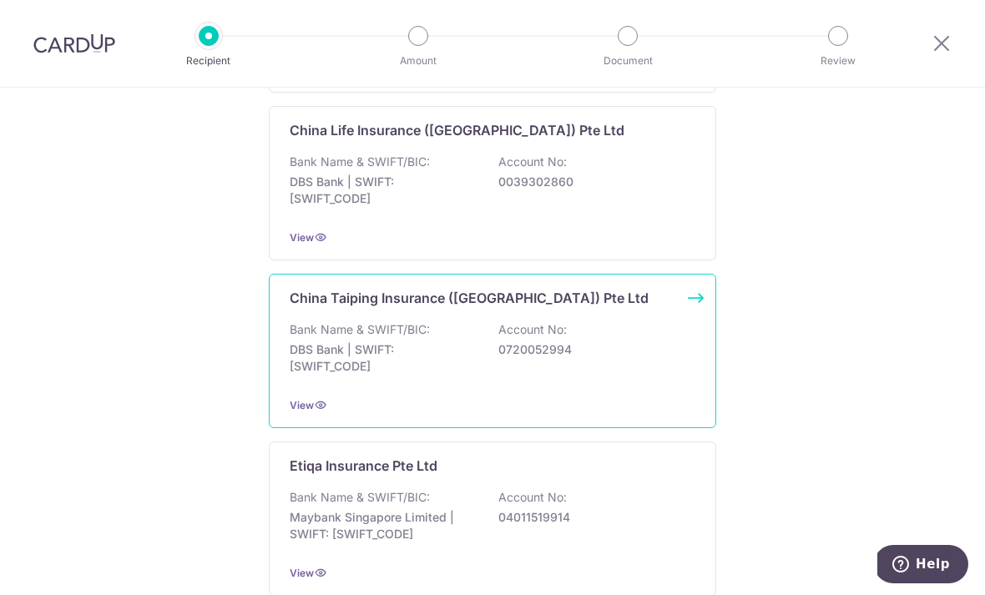
click at [544, 345] on div "Bank Name & SWIFT/BIC: DBS Bank | SWIFT: [SWIFT_CODE] Account No: 0720052994" at bounding box center [493, 352] width 406 height 62
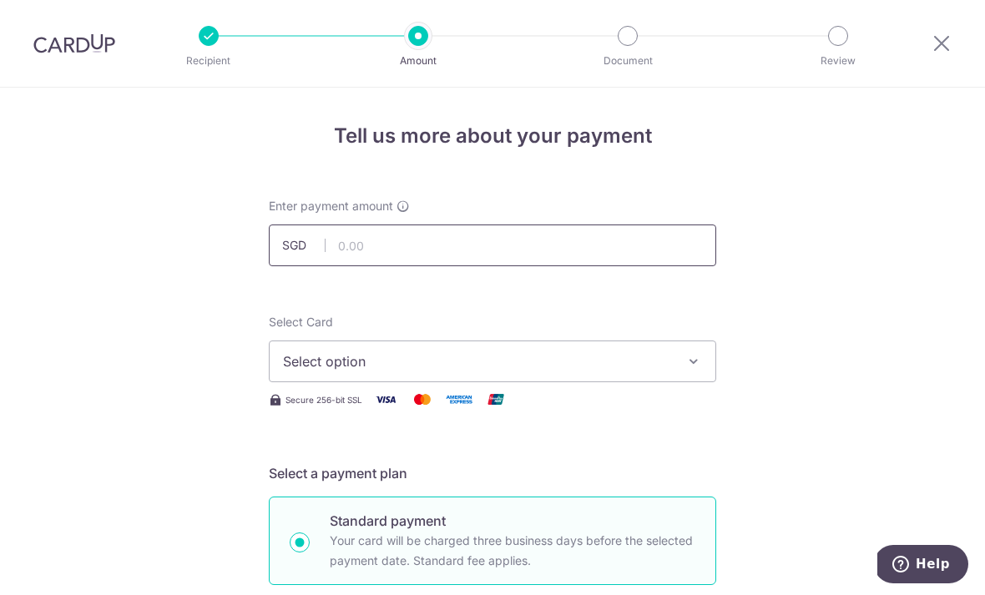
click at [622, 248] on input "text" at bounding box center [493, 246] width 448 height 42
type input "6,877.30"
click at [630, 382] on button "Select option" at bounding box center [493, 362] width 448 height 42
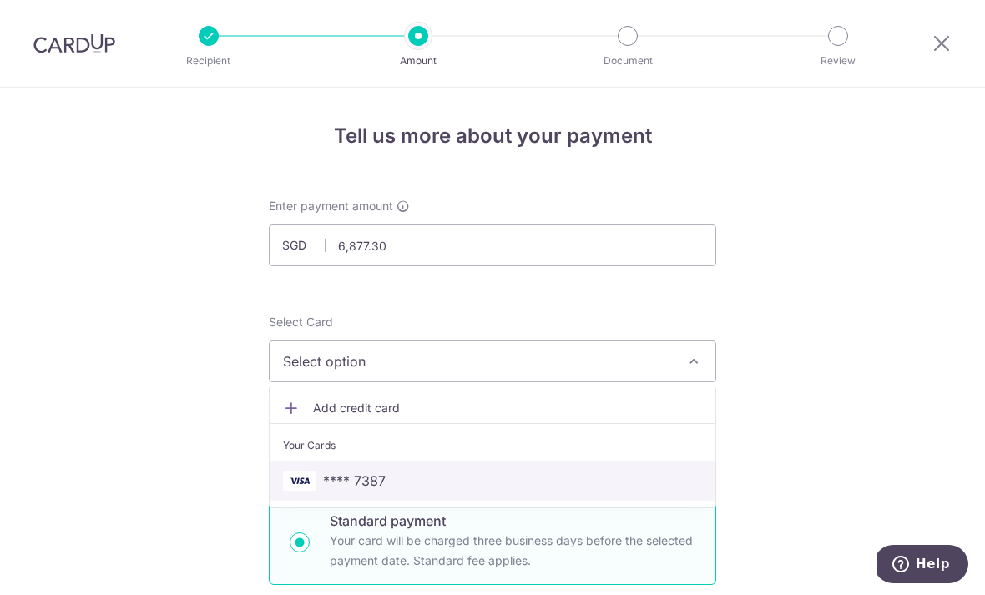
click at [416, 491] on span "**** 7387" at bounding box center [492, 481] width 419 height 20
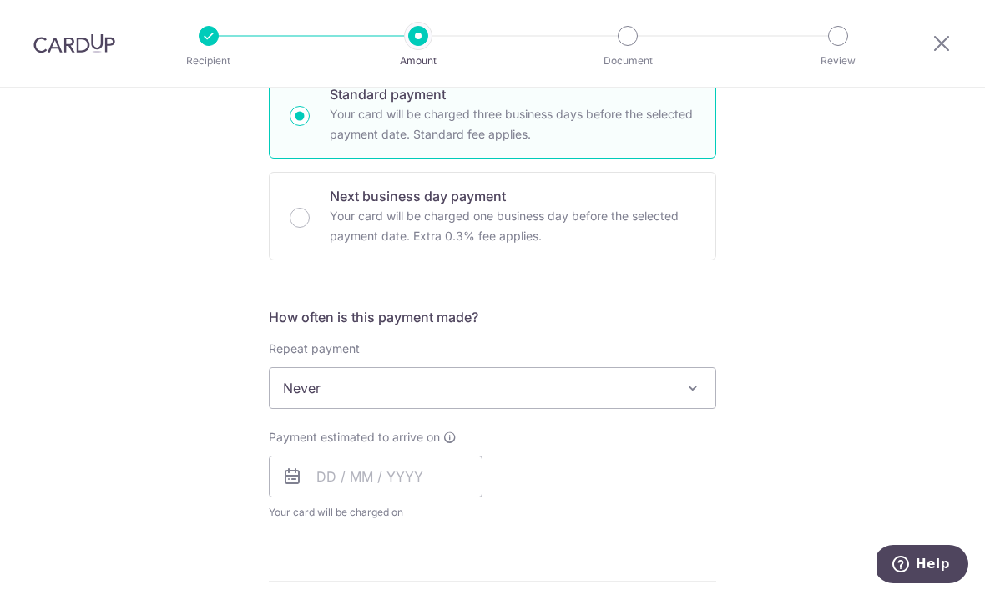
scroll to position [469, 0]
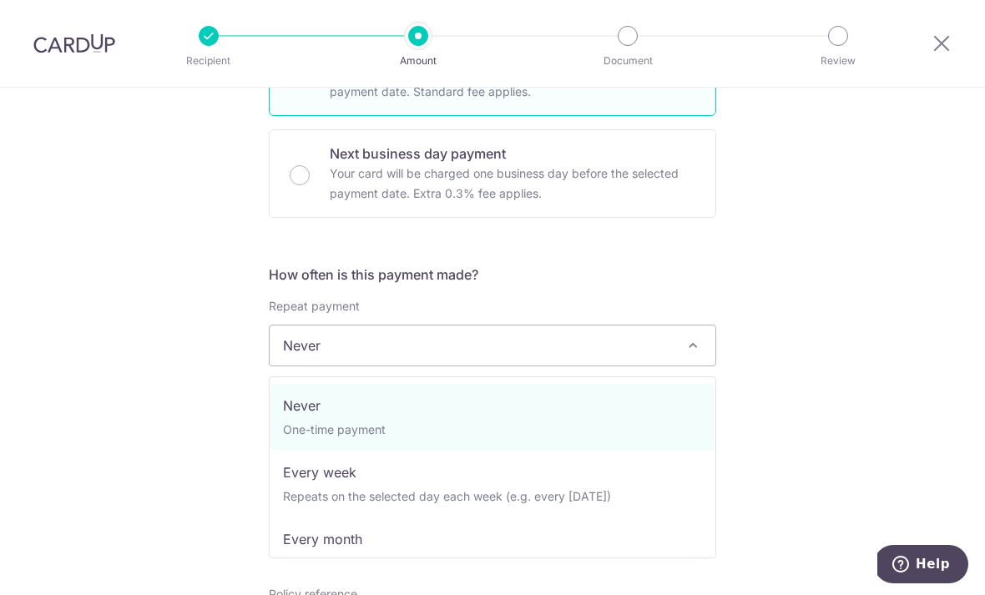
click at [699, 352] on span at bounding box center [693, 346] width 20 height 20
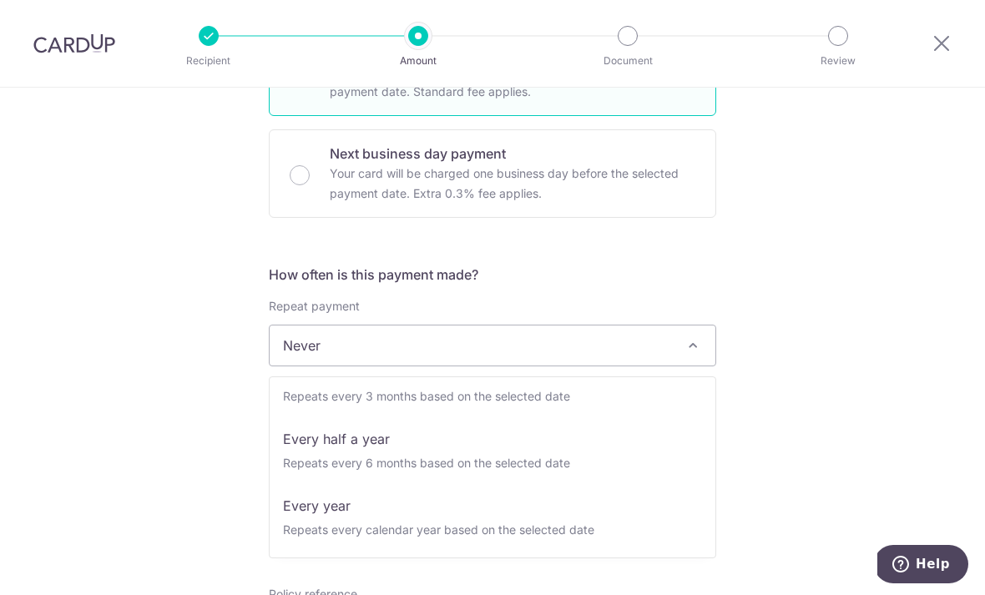
scroll to position [234, 0]
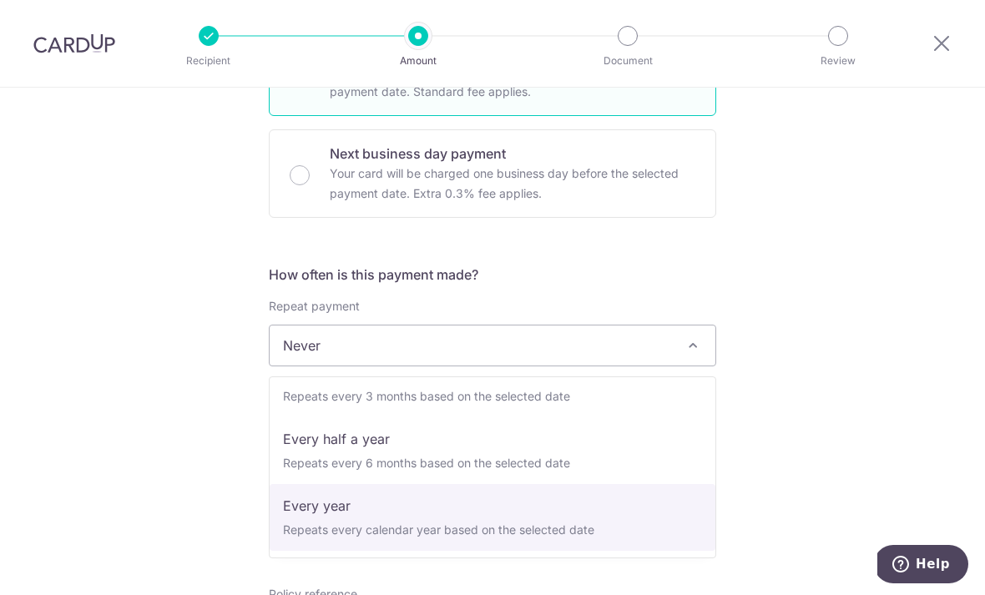
select select "6"
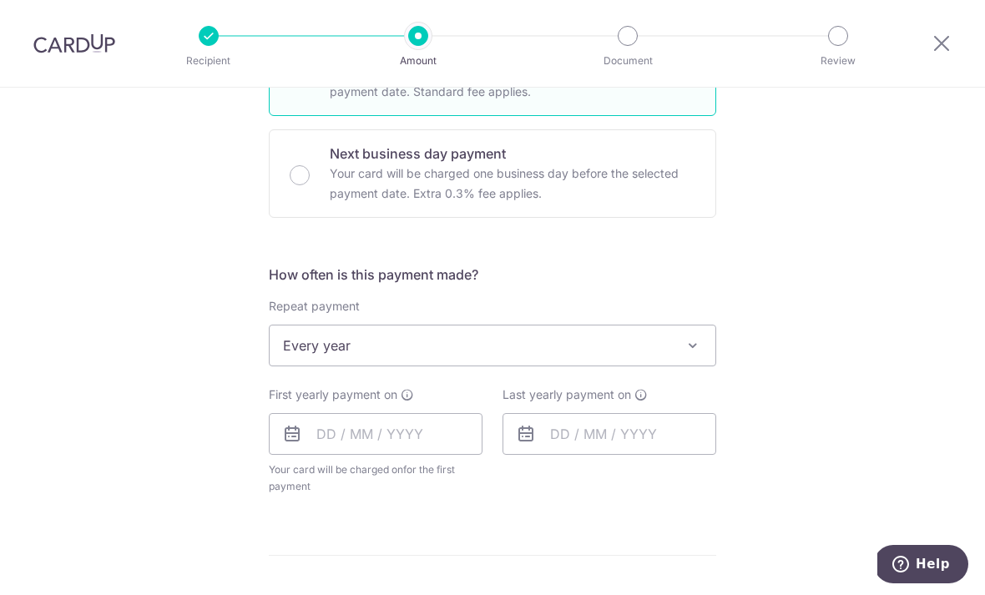
click at [301, 441] on icon at bounding box center [292, 434] width 20 height 20
click at [318, 437] on input "text" at bounding box center [376, 434] width 214 height 42
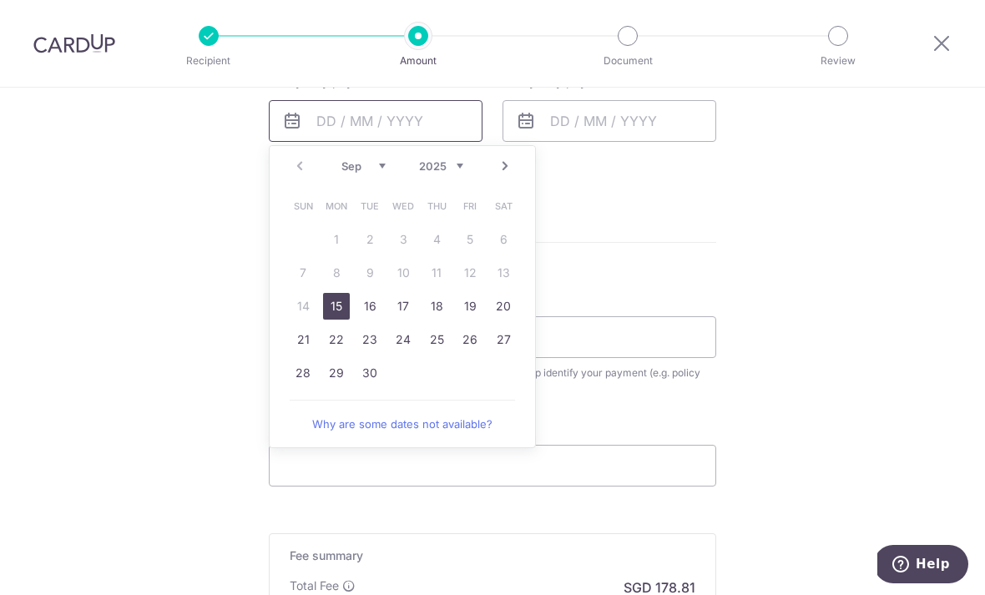
scroll to position [795, 0]
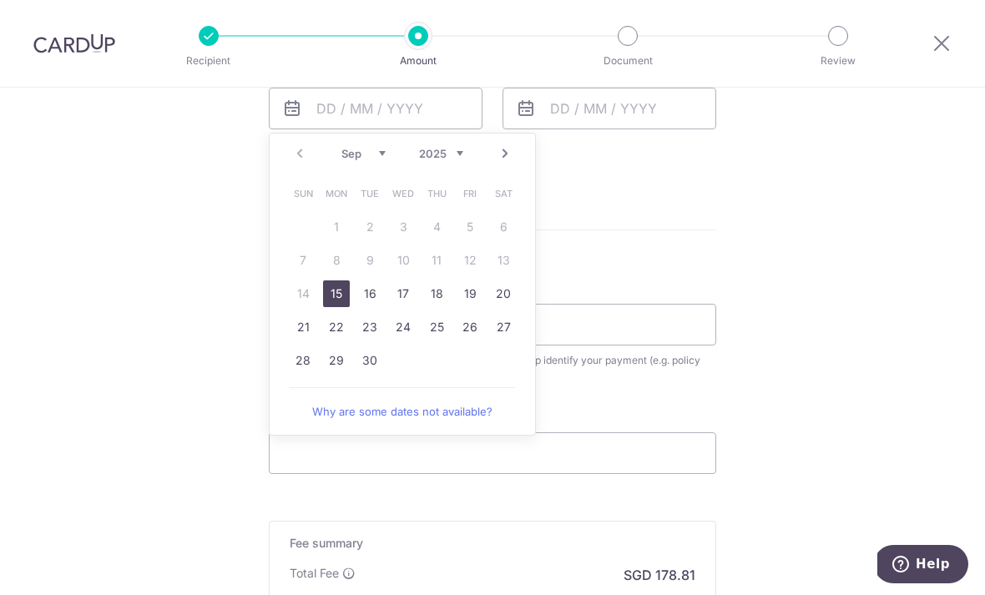
click at [336, 304] on link "15" at bounding box center [336, 294] width 27 height 27
type input "[DATE]"
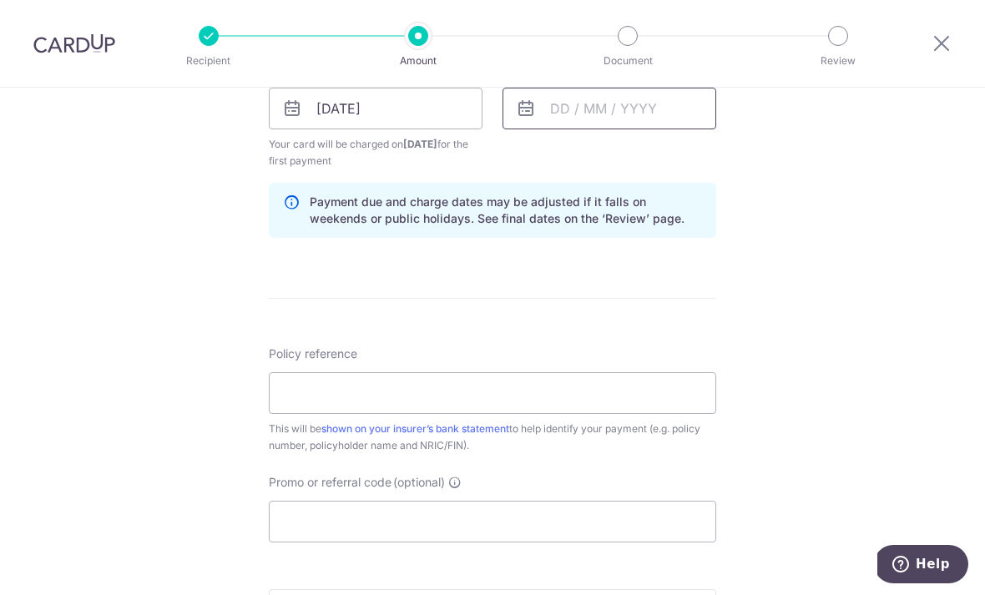
click at [657, 121] on input "text" at bounding box center [610, 109] width 214 height 42
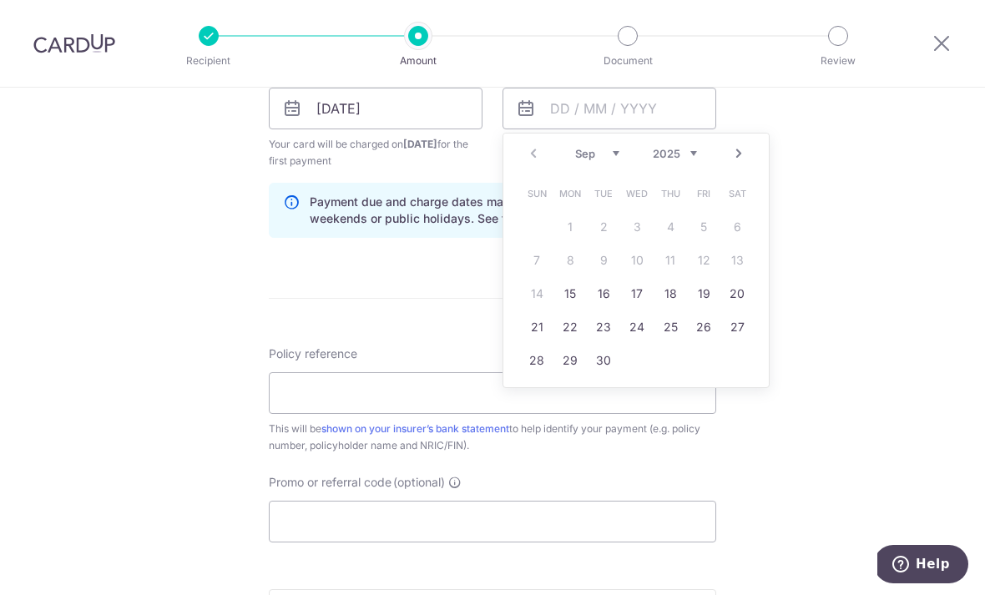
click at [693, 167] on div "Prev Next Sep Oct Nov Dec 2025 2026 2027 2028 2029 2030 2031 2032 2033 2034 2035" at bounding box center [636, 154] width 266 height 40
click at [703, 306] on link "18" at bounding box center [703, 294] width 27 height 27
type input "18/09/2026"
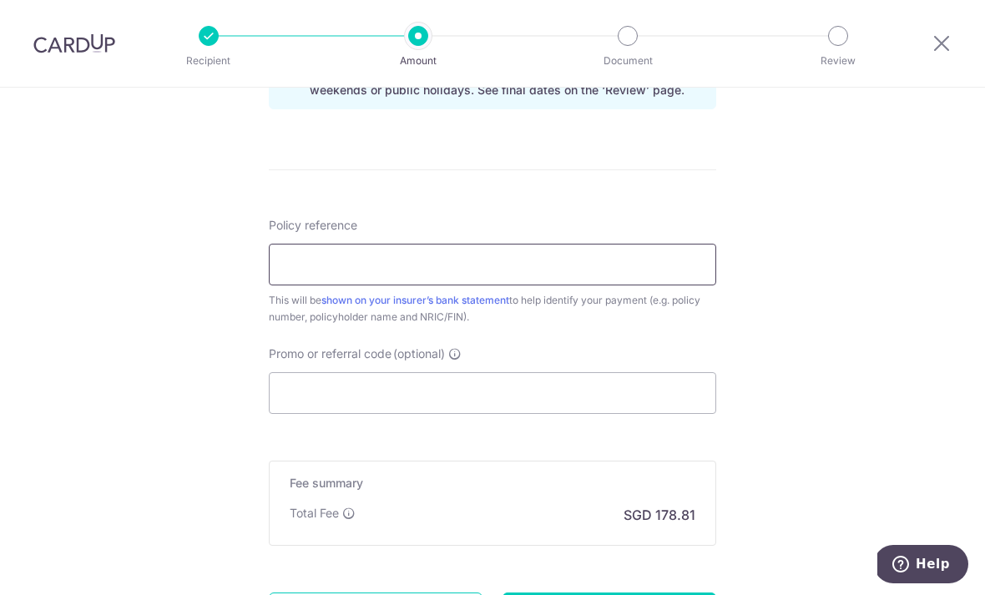
scroll to position [926, 0]
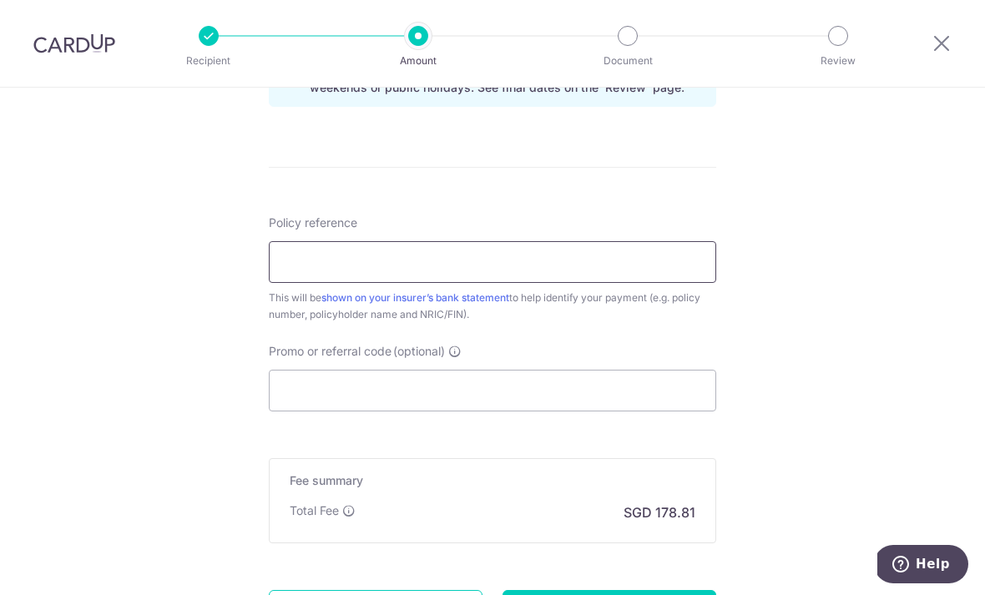
click at [457, 278] on input "Policy reference" at bounding box center [493, 262] width 448 height 42
type input "0000633172"
click at [410, 399] on input "Promo or referral code (optional)" at bounding box center [493, 391] width 448 height 42
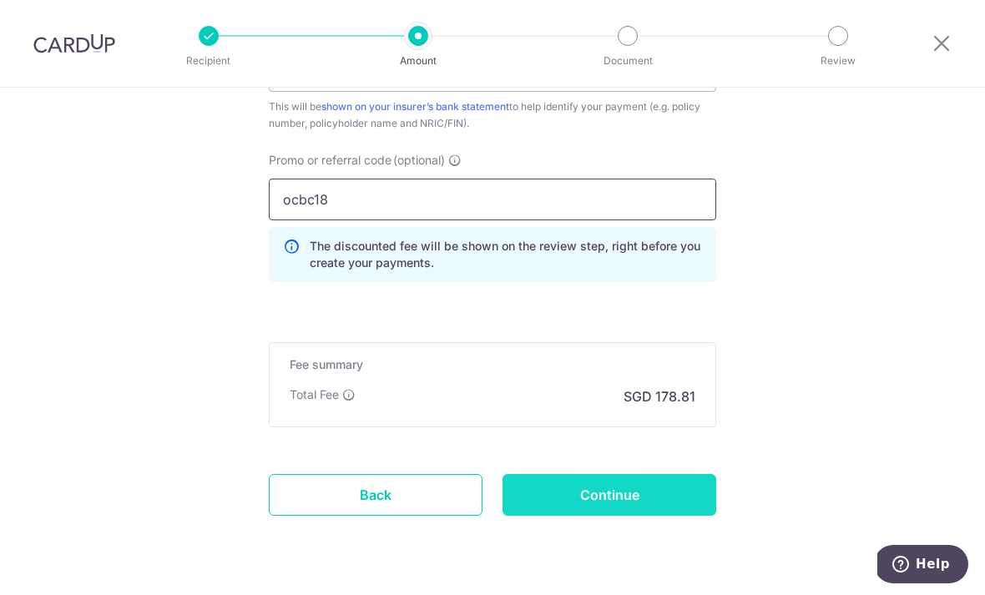
scroll to position [1116, 0]
type input "ocbc18"
click at [639, 504] on input "Continue" at bounding box center [610, 496] width 214 height 42
type input "Create Schedule"
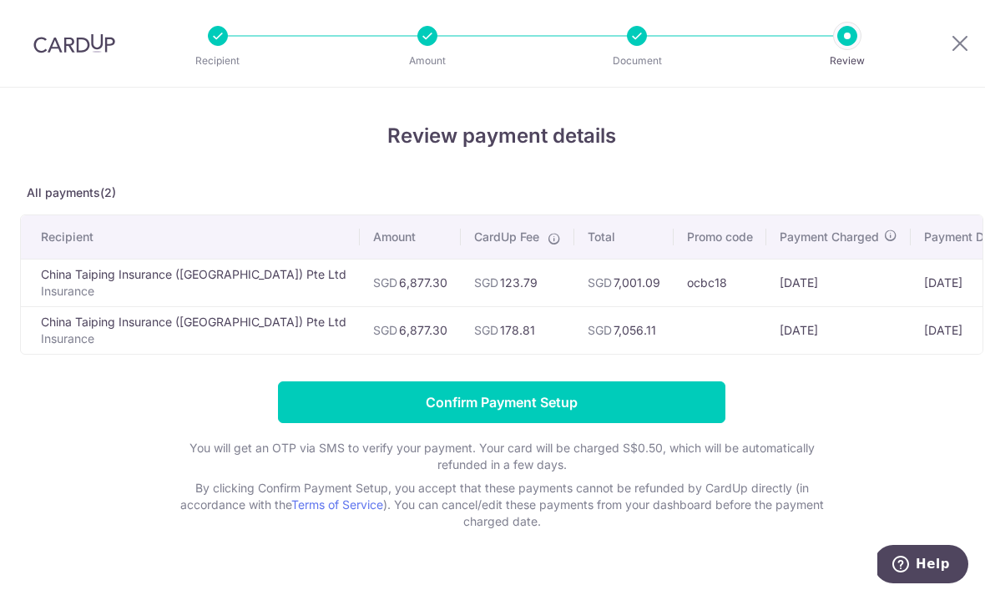
click at [87, 341] on p "Insurance" at bounding box center [194, 339] width 306 height 17
drag, startPoint x: 36, startPoint y: 331, endPoint x: 461, endPoint y: 357, distance: 425.8
click at [461, 354] on tr "China Taiping Insurance ([GEOGRAPHIC_DATA]) Pte Ltd Insurance SGD 6,877.30 SGD …" at bounding box center [570, 330] width 1099 height 48
click at [928, 326] on td "[DATE]" at bounding box center [970, 330] width 119 height 48
click at [933, 578] on button "Help" at bounding box center [921, 564] width 94 height 38
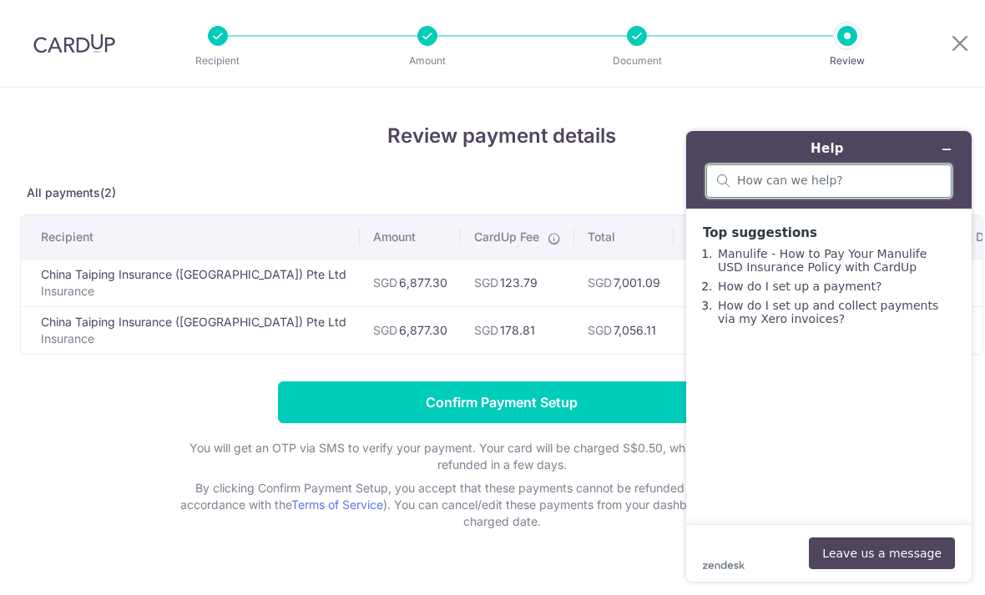
click at [813, 186] on input "search" at bounding box center [839, 181] width 204 height 15
type input "v"
type input "cancel payment from review payment details page"
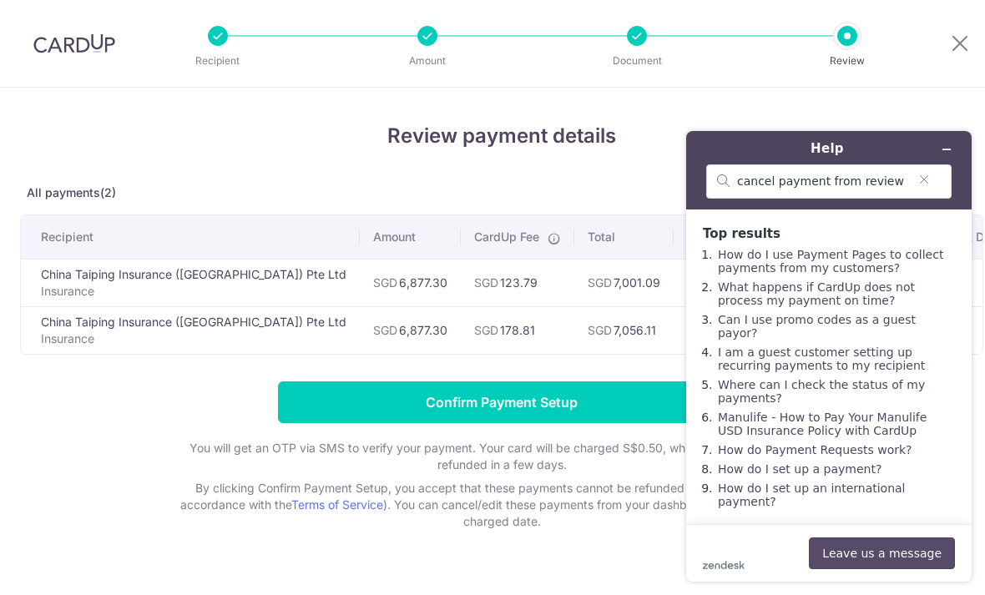
click at [866, 550] on button "Leave us a message" at bounding box center [882, 554] width 146 height 32
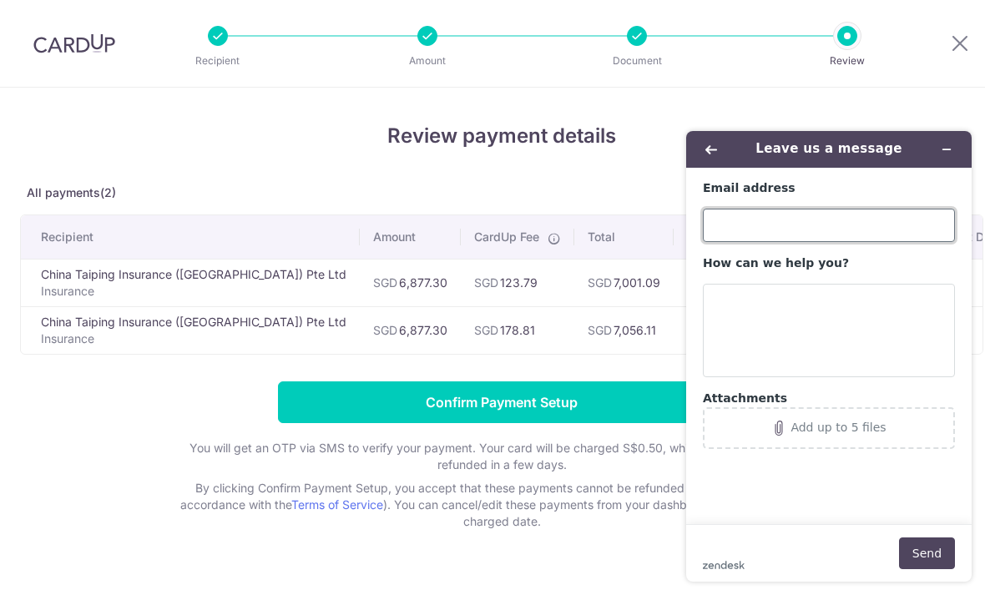
click at [784, 220] on input "Email address" at bounding box center [829, 225] width 252 height 33
type input "[EMAIL_ADDRESS][DOMAIN_NAME]"
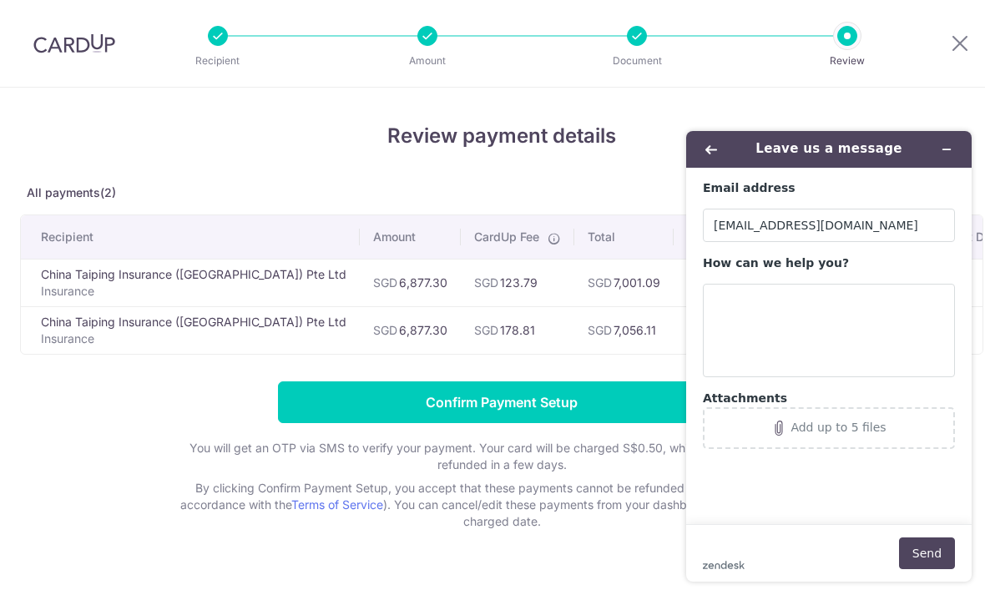
drag, startPoint x: 907, startPoint y: 149, endPoint x: 909, endPoint y: 255, distance: 106.1
click at [909, 255] on div "Leave us a message Email address [EMAIL_ADDRESS][DOMAIN_NAME] How can we help y…" at bounding box center [829, 356] width 286 height 451
drag, startPoint x: 905, startPoint y: 154, endPoint x: 852, endPoint y: 125, distance: 59.8
click at [852, 125] on div "Leave us a message Email address [EMAIL_ADDRESS][DOMAIN_NAME] How can we help y…" at bounding box center [829, 357] width 312 height 478
click at [864, 301] on textarea "How can we help you?" at bounding box center [829, 331] width 252 height 94
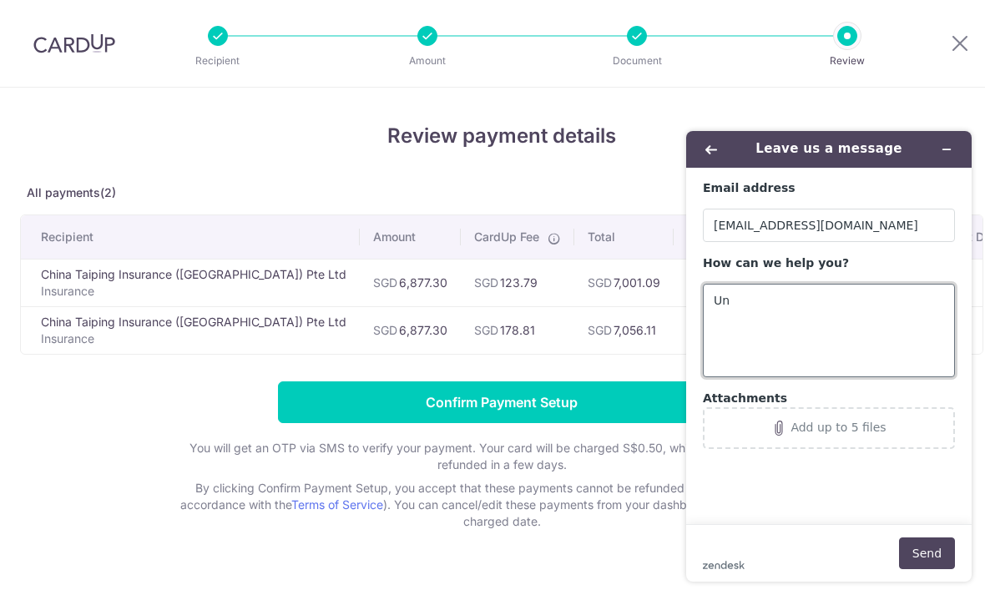
type textarea "U"
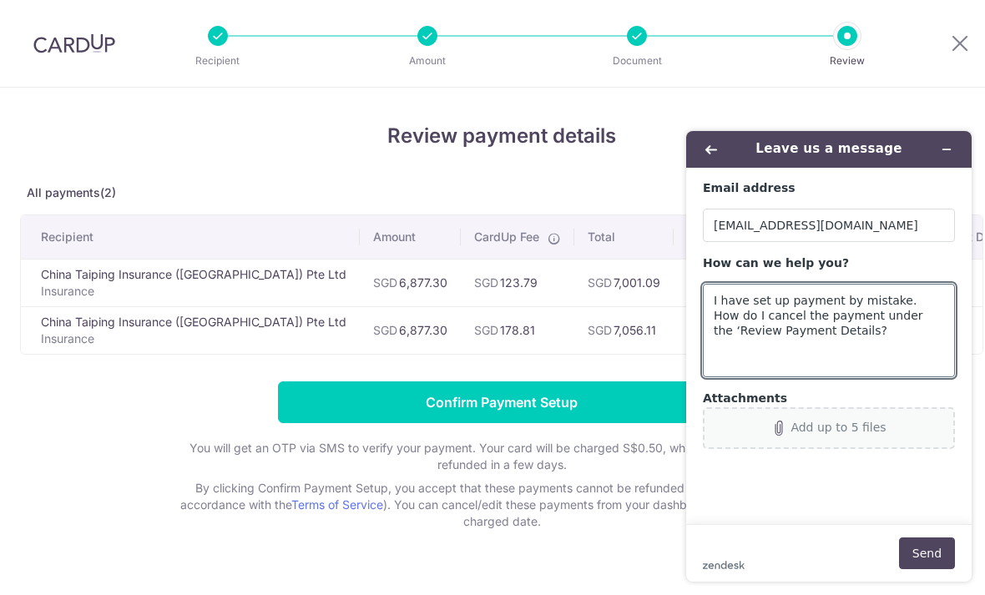
click at [832, 429] on div "Add up to 5 files" at bounding box center [838, 427] width 95 height 13
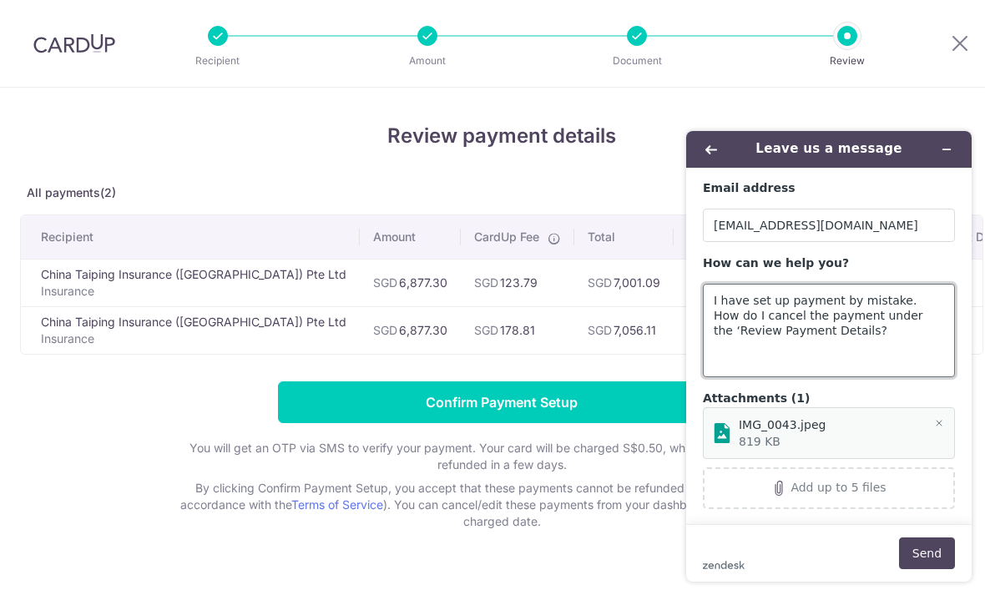
click at [848, 341] on textarea "I have set up payment by mistake. How do I cancel the payment under the ‘Review…" at bounding box center [829, 331] width 252 height 94
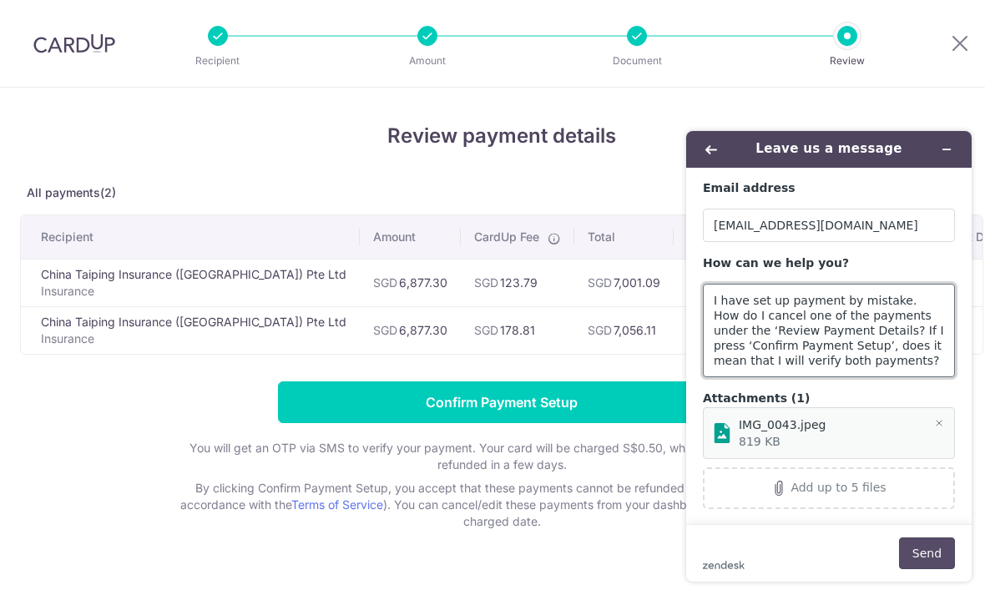
type textarea "I have set up payment by mistake. How do I cancel one of the payments under the…"
click at [933, 557] on button "Send" at bounding box center [927, 554] width 56 height 32
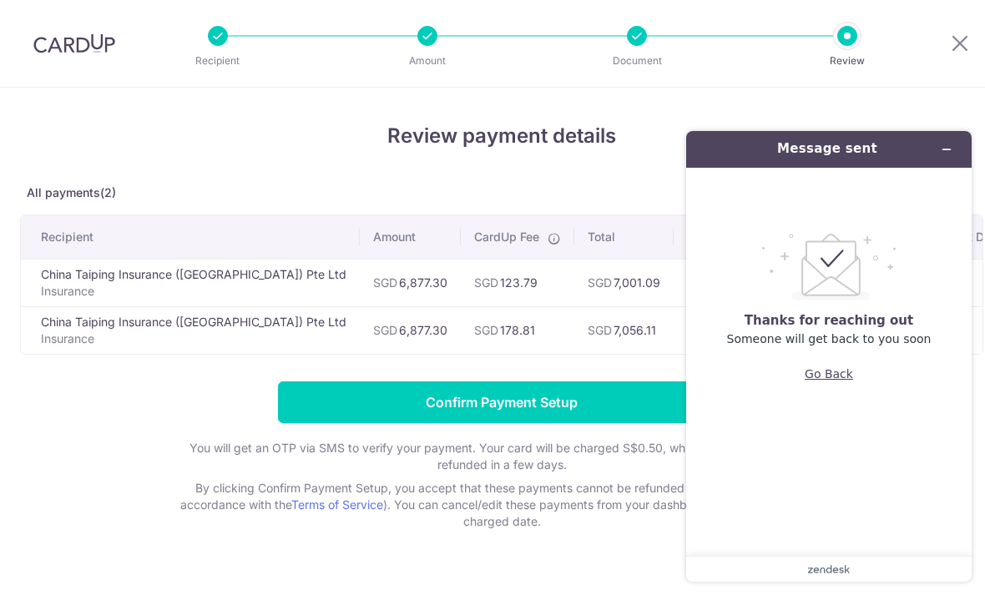
click at [839, 381] on button "Go Back" at bounding box center [829, 374] width 48 height 32
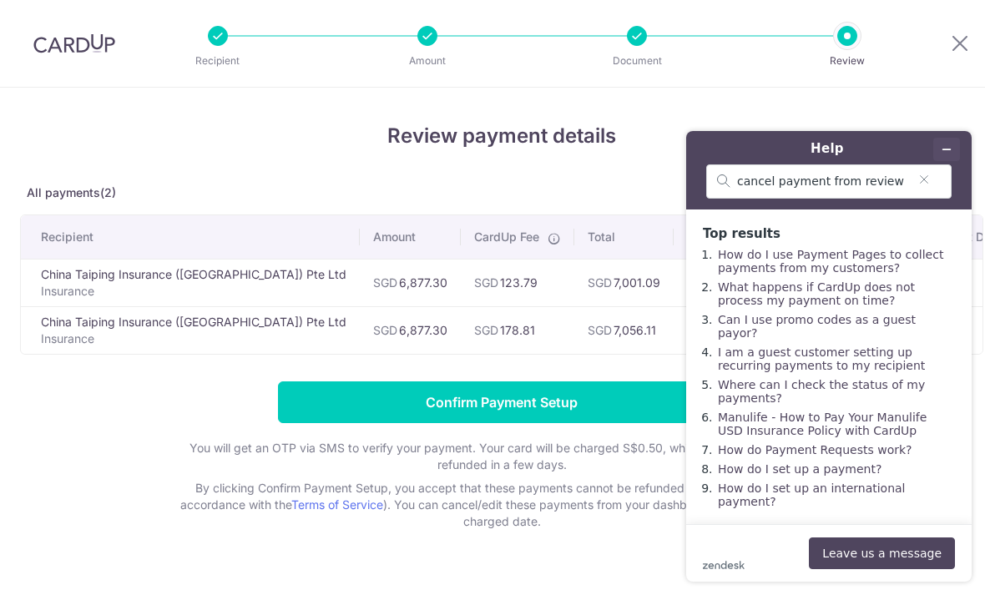
click at [948, 151] on icon "Minimise widget" at bounding box center [947, 150] width 12 height 12
